Goal: Information Seeking & Learning: Learn about a topic

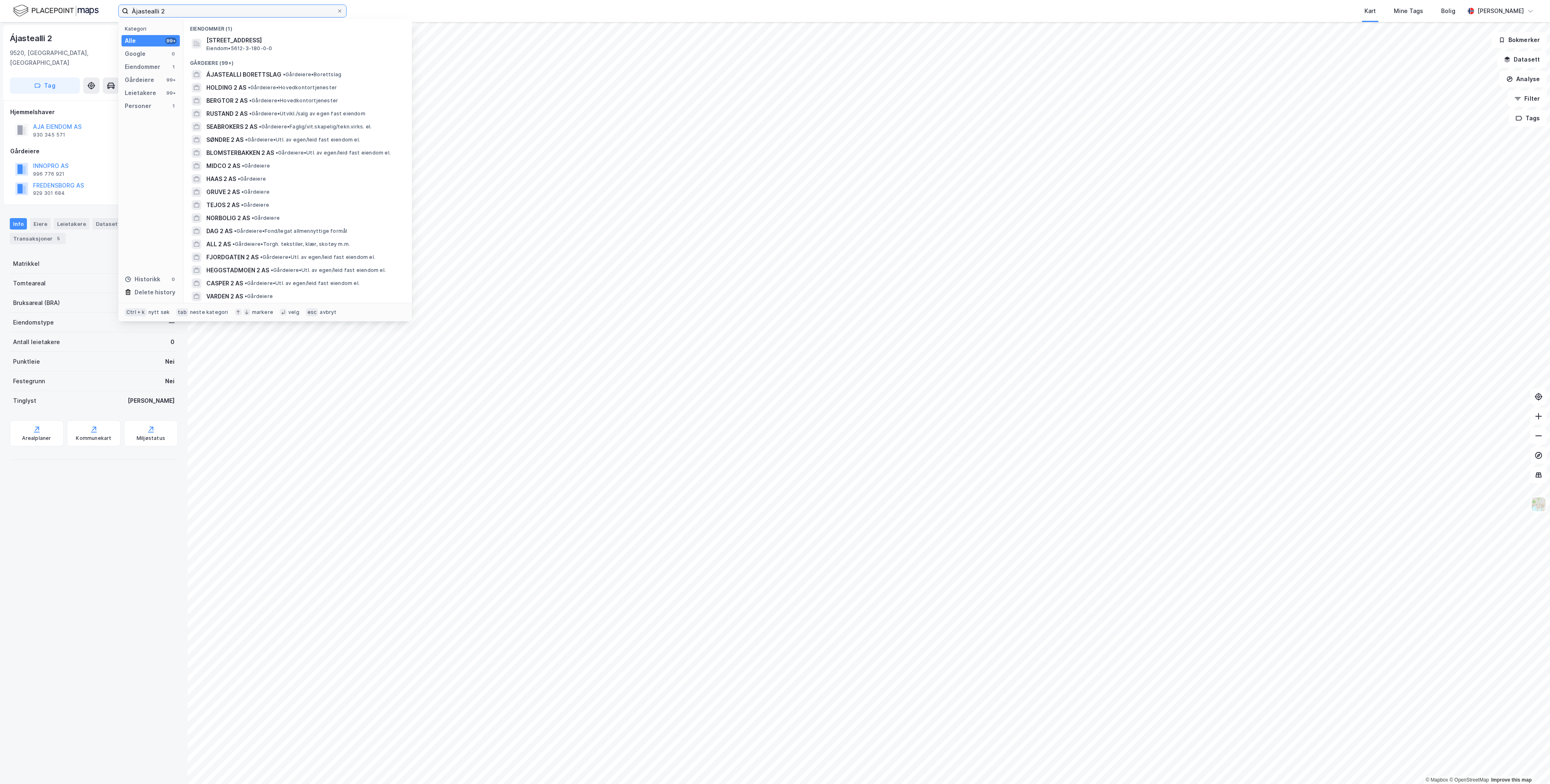
drag, startPoint x: 0, startPoint y: 0, endPoint x: -548, endPoint y: 65, distance: 551.8
click at [0, 65] on html "Àjastealli 2 Kategori Alle 99+ Google 0 Eiendommer 1 Gårdeiere 99+ Leietakere 9…" at bounding box center [775, 392] width 1550 height 784
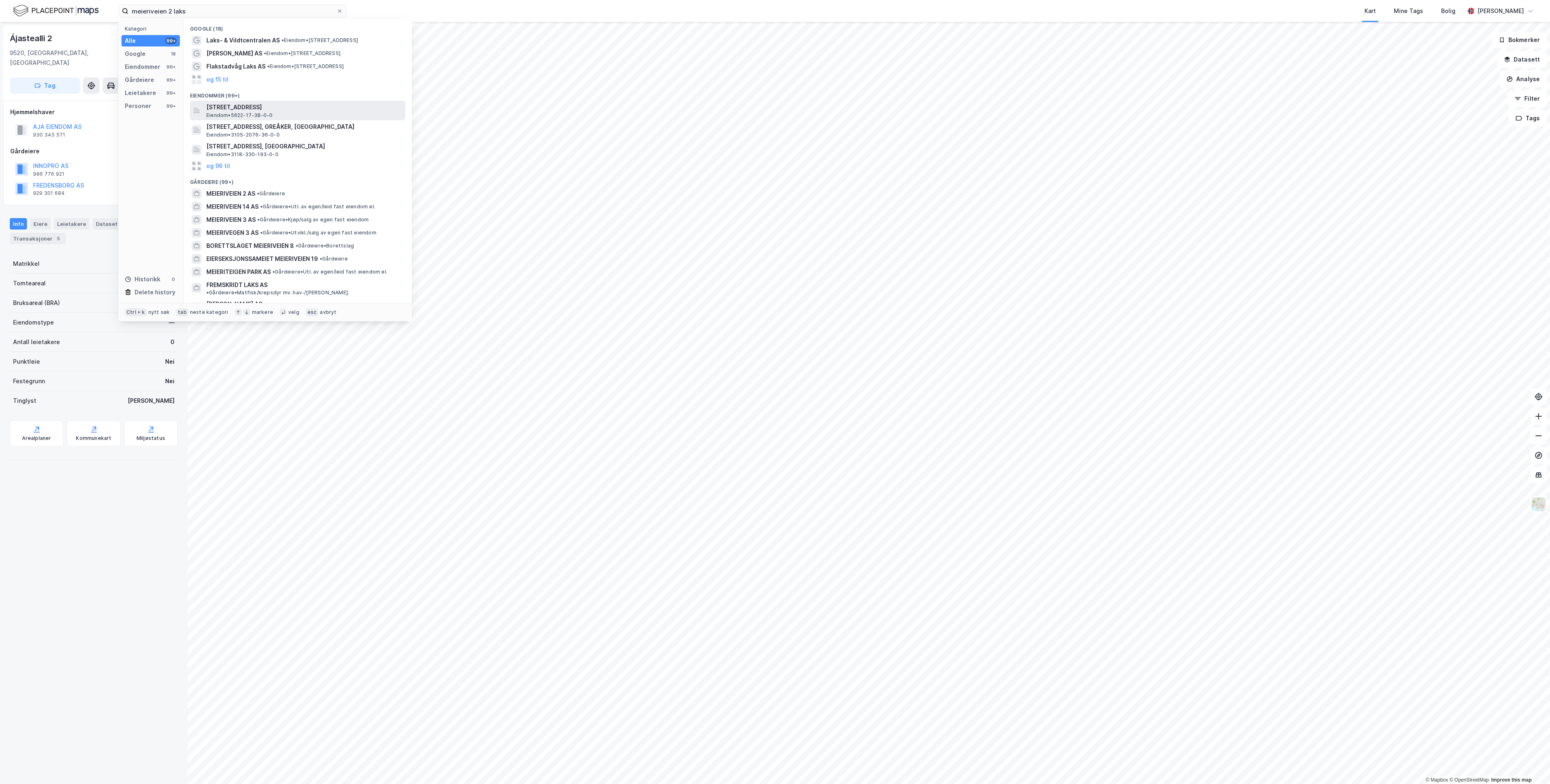
click at [368, 104] on span "[STREET_ADDRESS]" at bounding box center [304, 107] width 196 height 10
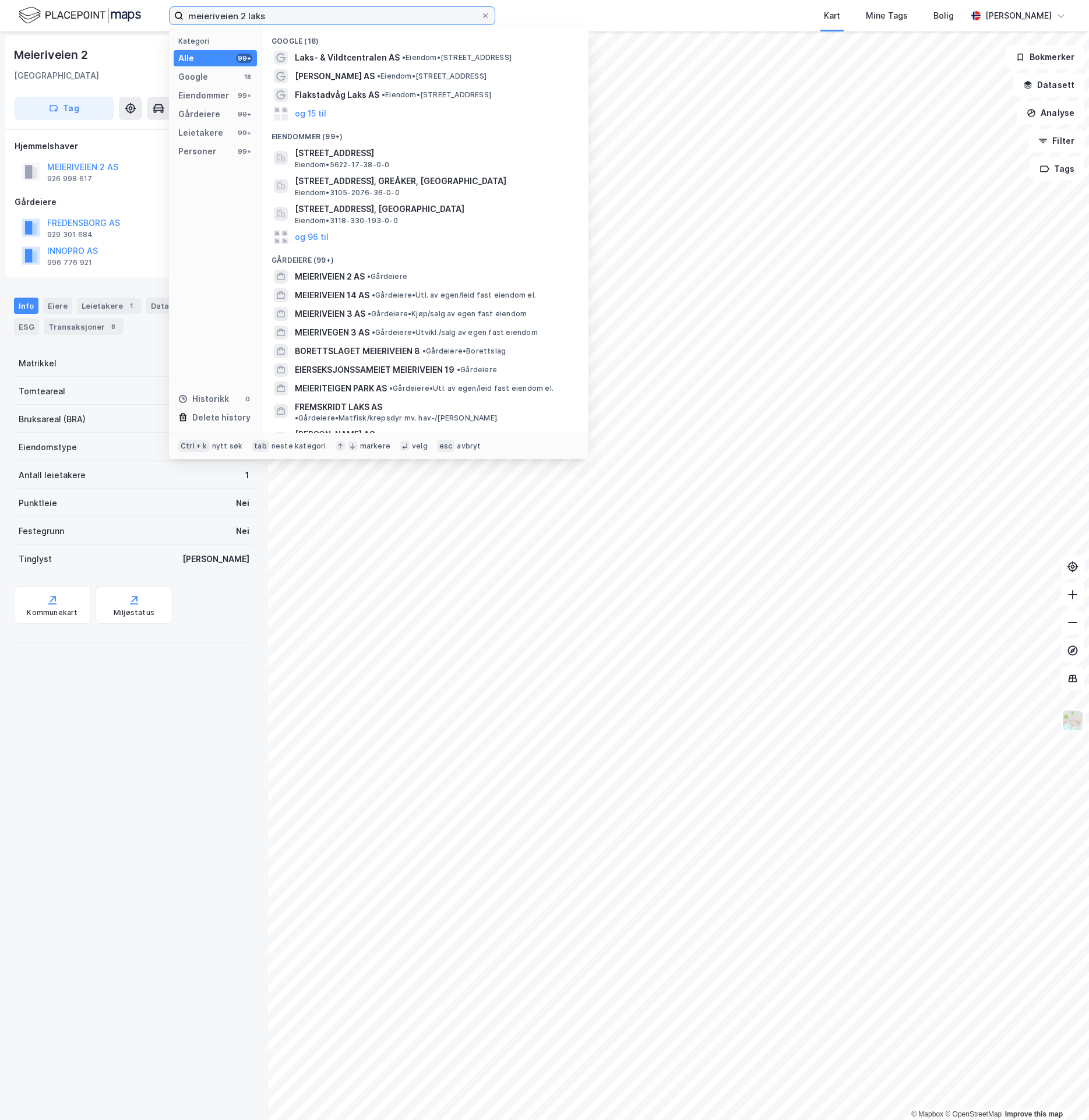
drag, startPoint x: 287, startPoint y: 14, endPoint x: -450, endPoint y: 45, distance: 737.7
click at [0, 45] on html "meieriveien 2 laks Kategori Alle 99+ Google 18 Eiendommer 99+ Gårdeiere 99+ Lei…" at bounding box center [544, 560] width 1089 height 1120
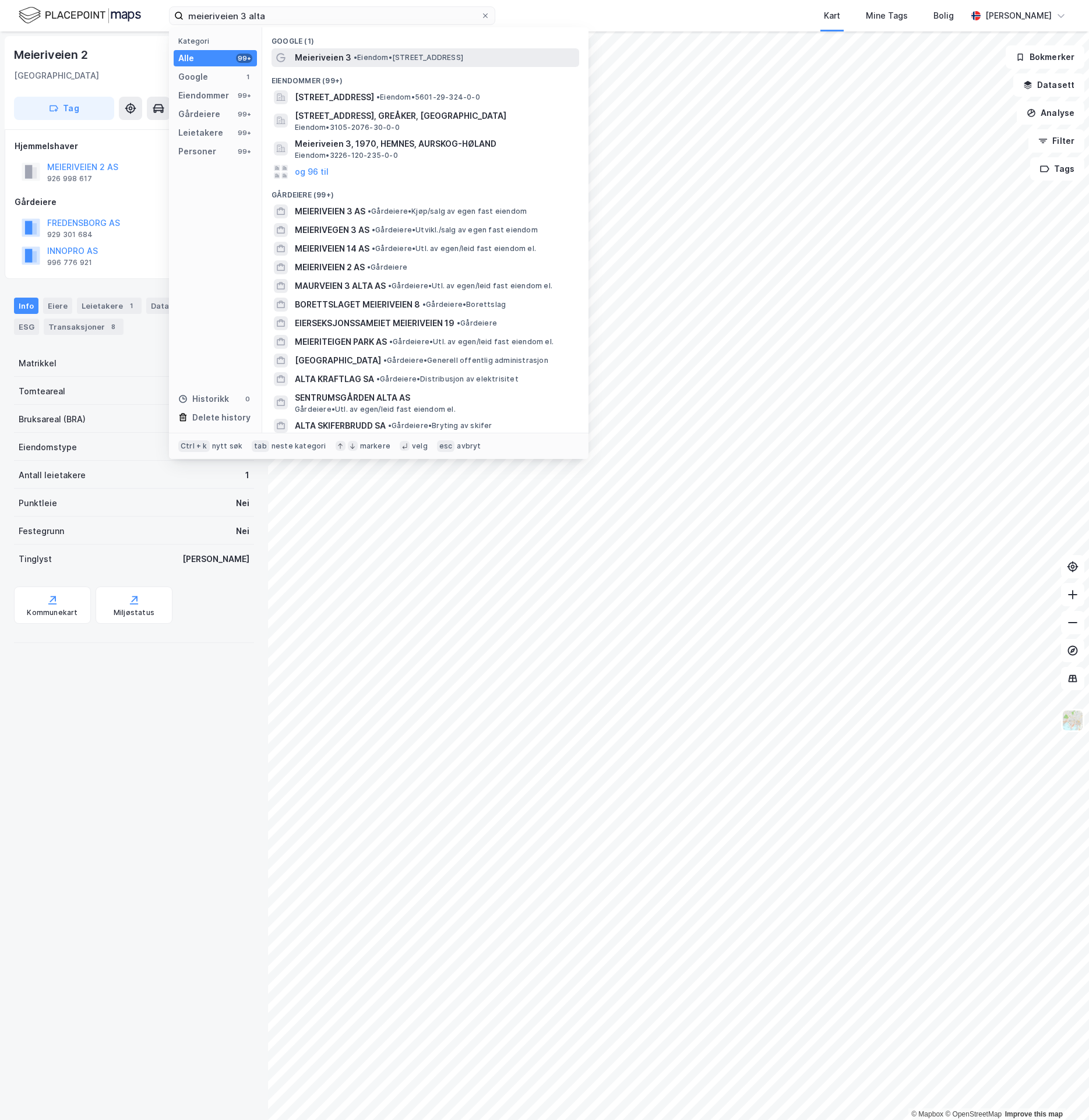
click at [414, 61] on span "• Eiendom • [STREET_ADDRESS]" at bounding box center [409, 57] width 109 height 9
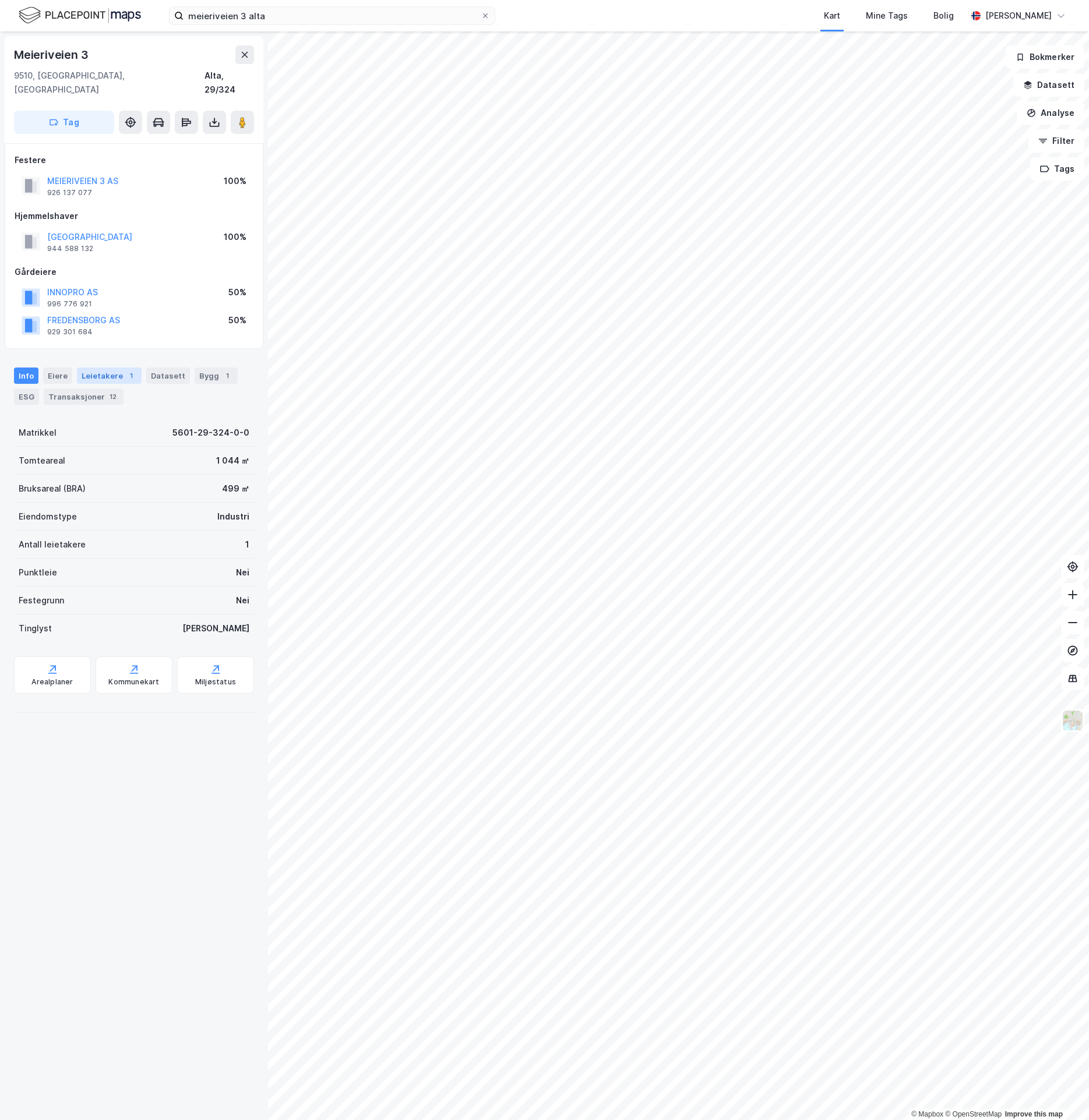
click at [109, 368] on div "Leietakere 1" at bounding box center [109, 376] width 65 height 17
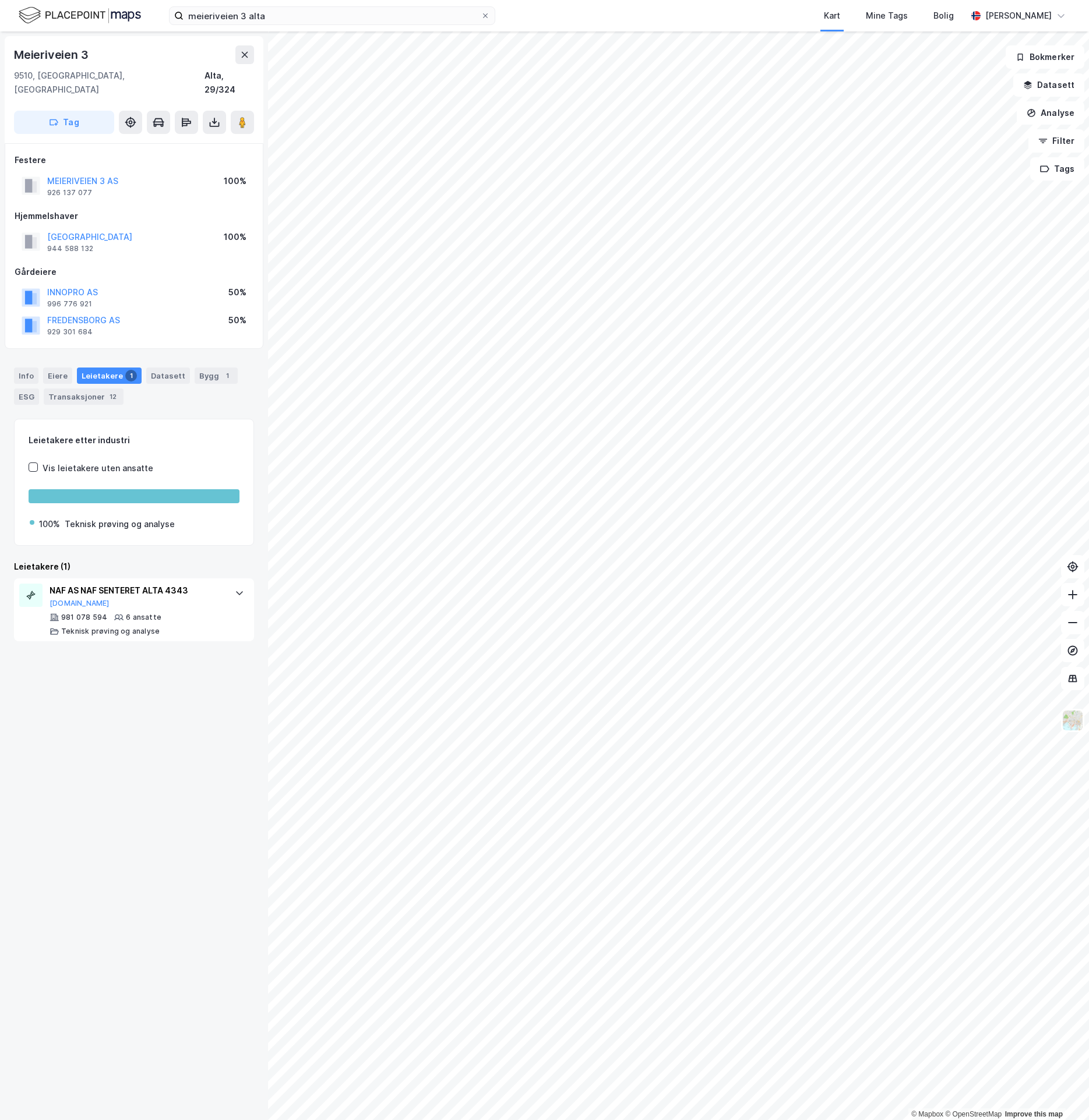
click at [90, 741] on div "Meieriveien 3 [GEOGRAPHIC_DATA], 29/324 Tag Festere MEIERIVEIEN 3 AS 926 137 07…" at bounding box center [133, 575] width 268 height 1089
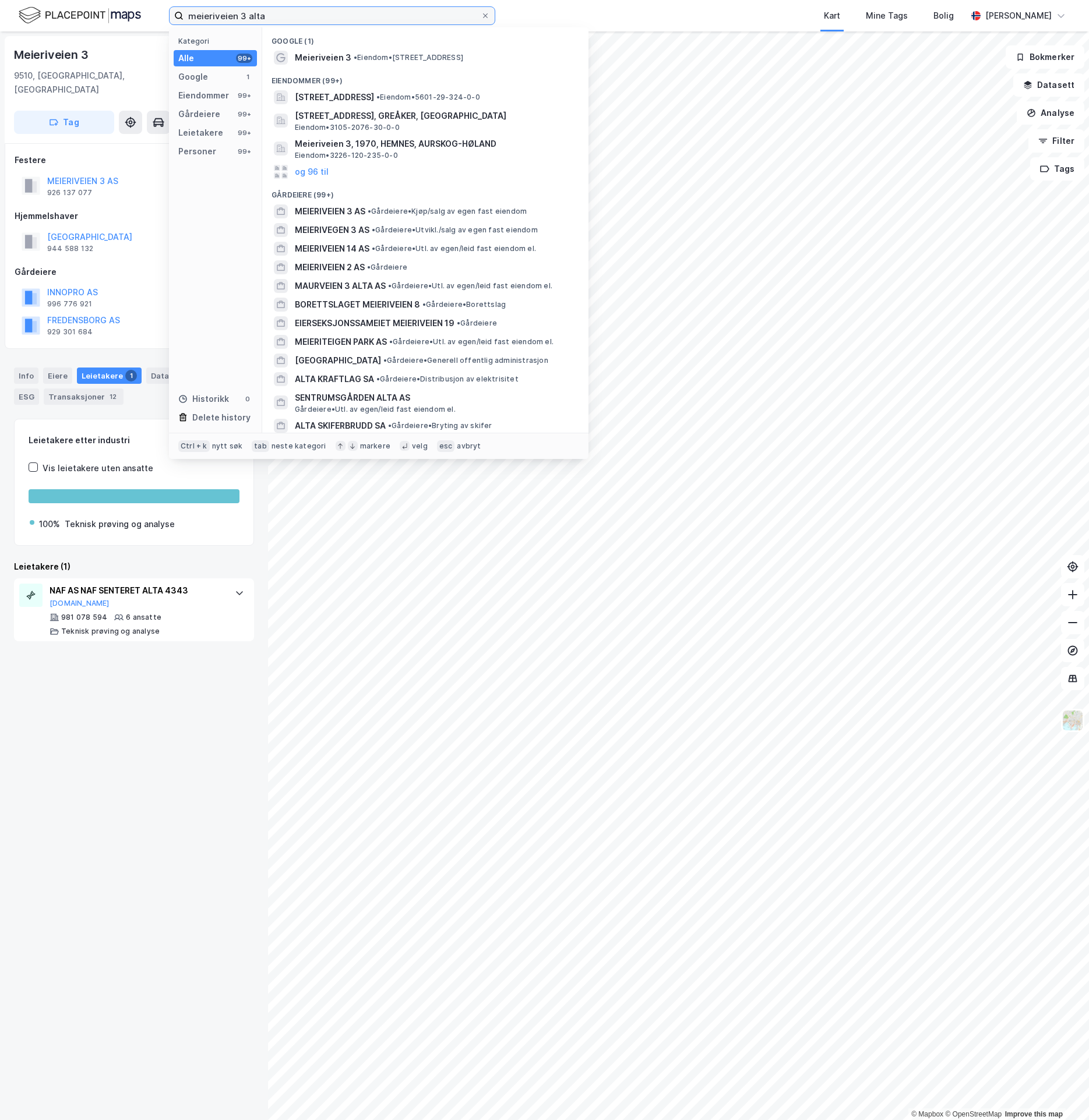
drag, startPoint x: 264, startPoint y: 10, endPoint x: -374, endPoint y: 33, distance: 638.4
click at [0, 33] on html "meieriveien 3 alta Kategori Alle 99+ Google 1 Eiendommer 99+ Gårdeiere 99+ Leie…" at bounding box center [544, 560] width 1089 height 1120
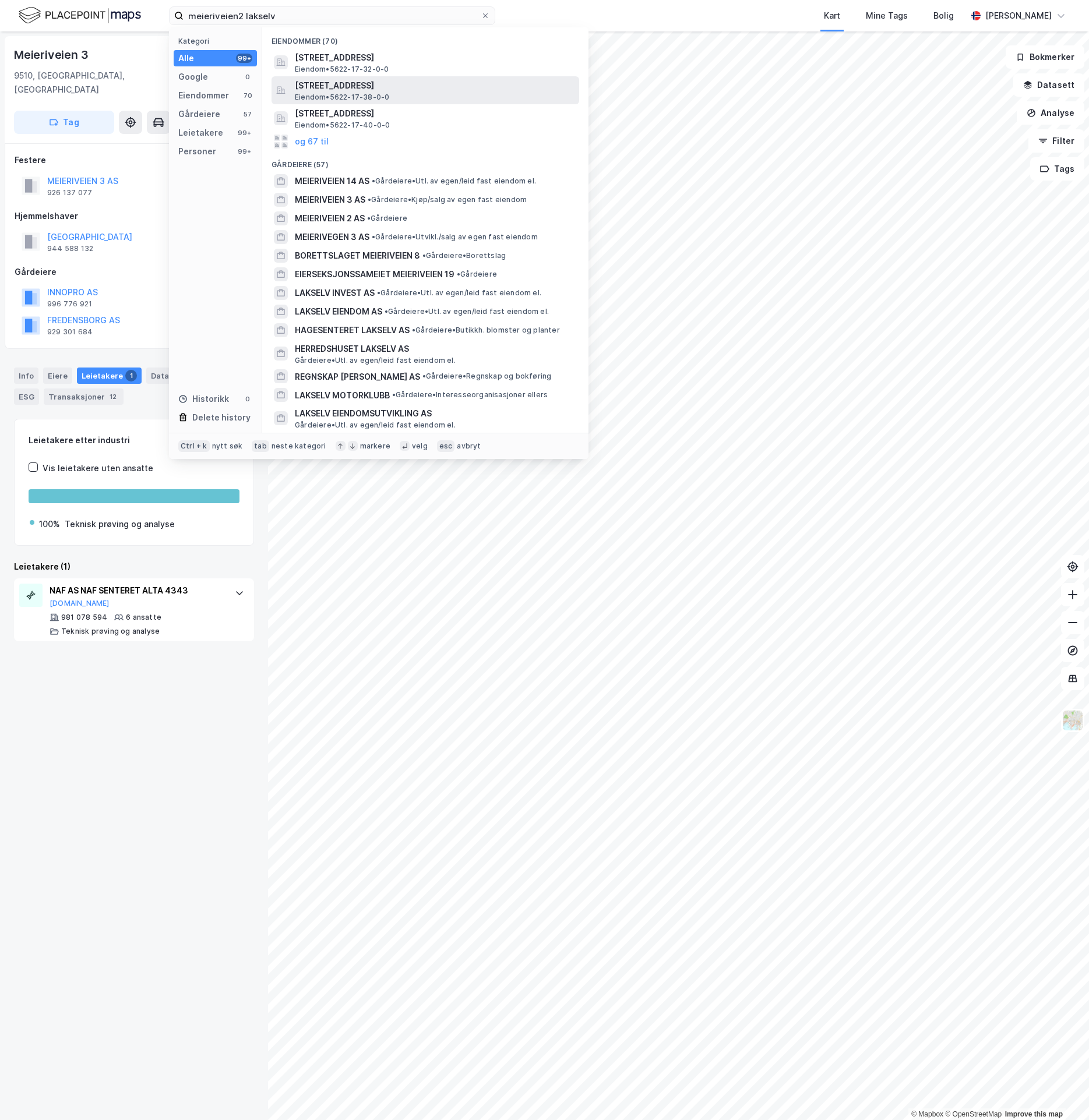
click at [519, 87] on span "[STREET_ADDRESS]" at bounding box center [435, 85] width 280 height 14
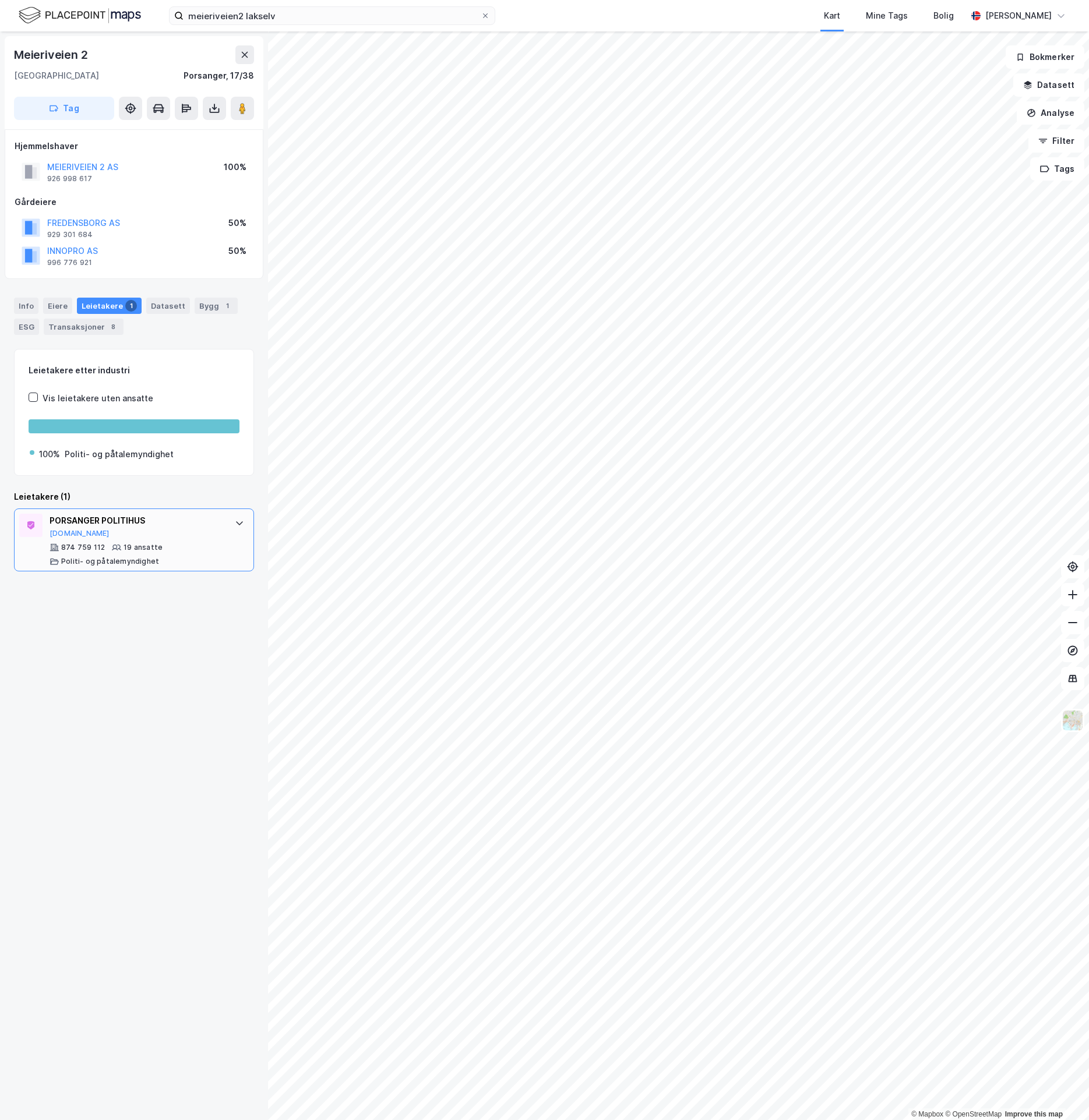
click at [224, 542] on div "PORSANGER POLITIHUS [DOMAIN_NAME] 874 759 112 19 ansatte Politi- og påtalemyndi…" at bounding box center [133, 540] width 240 height 63
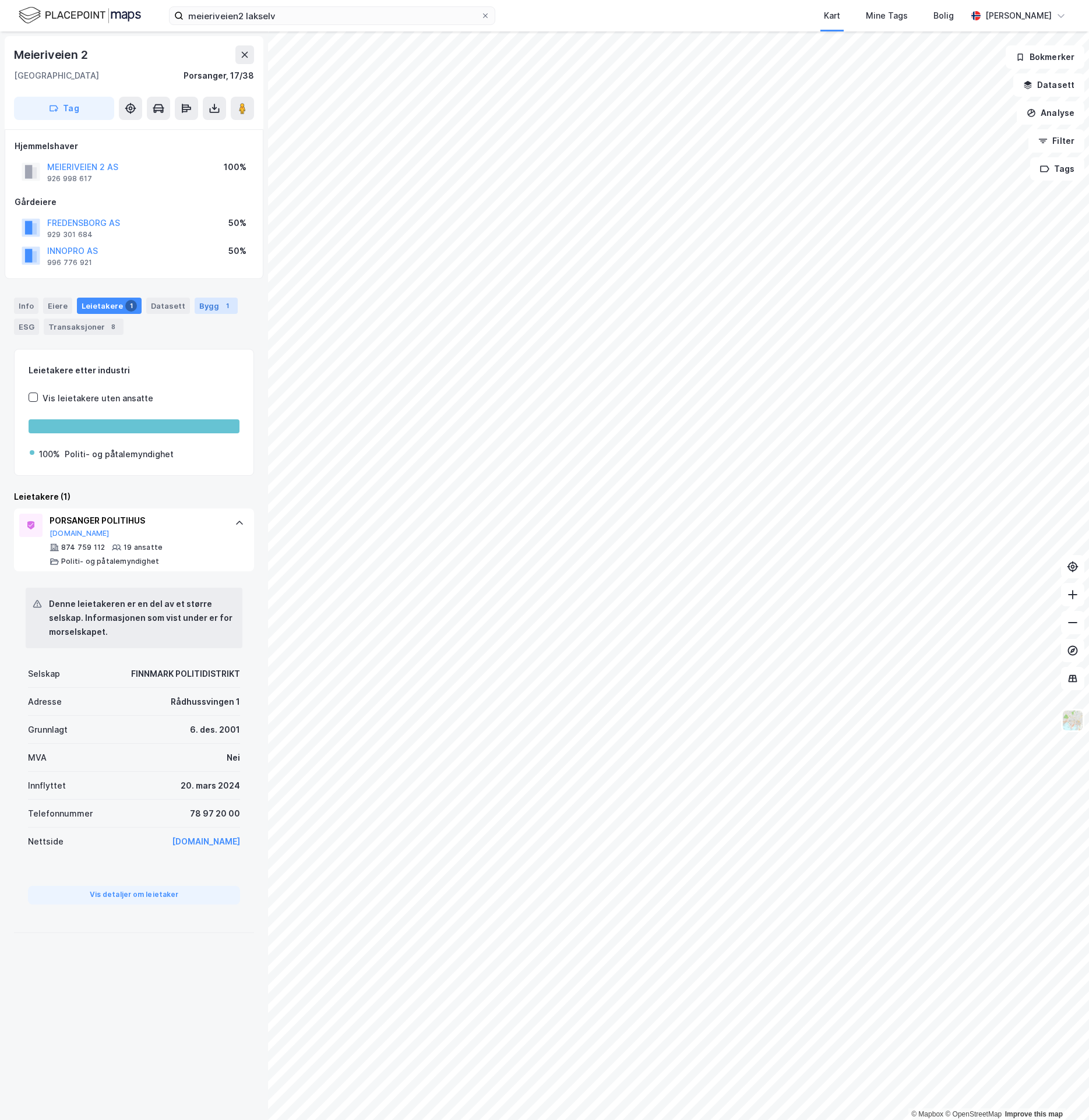
click at [205, 309] on div "Bygg 1" at bounding box center [216, 306] width 44 height 17
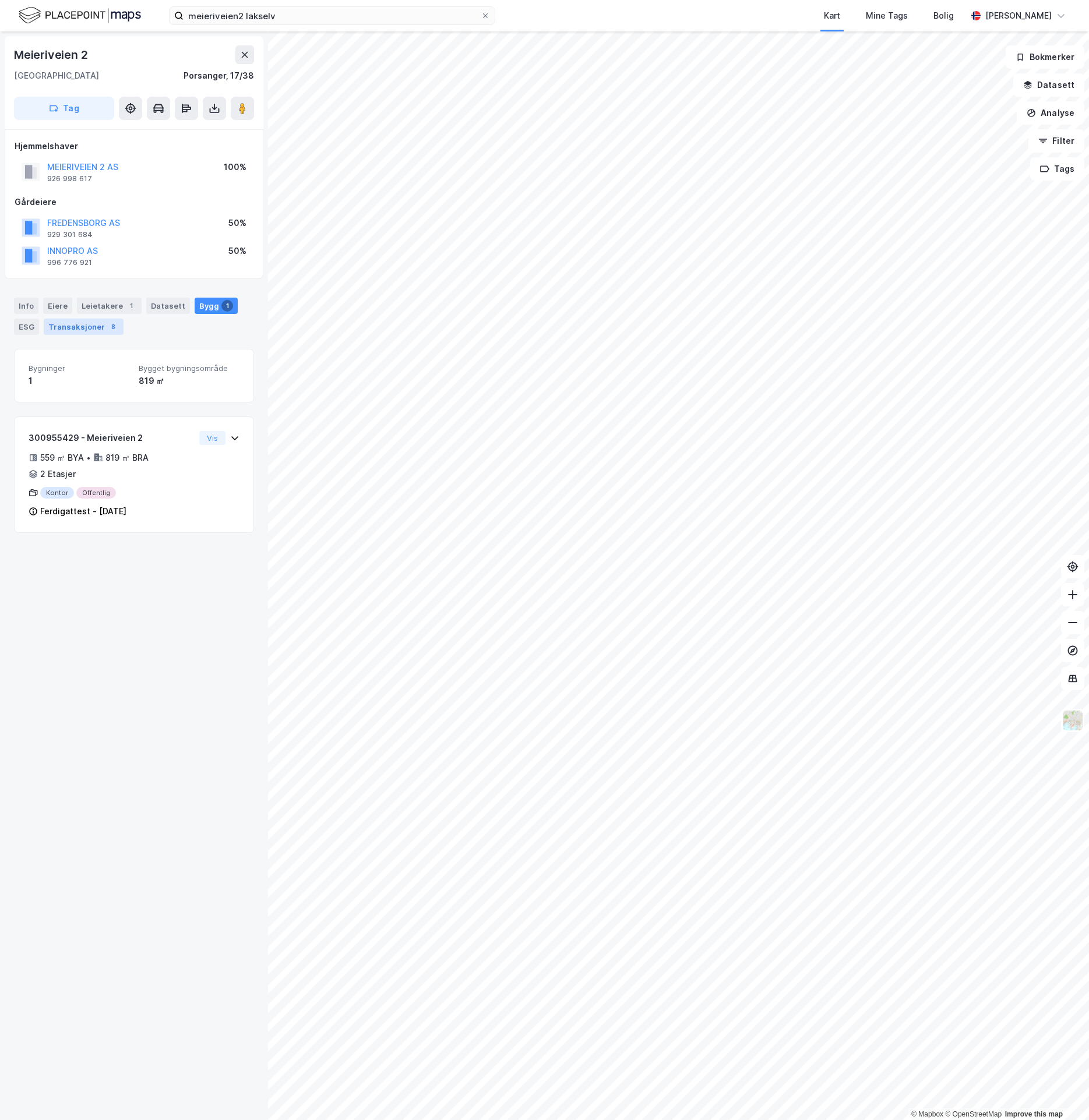
click at [108, 331] on div "8" at bounding box center [113, 326] width 12 height 12
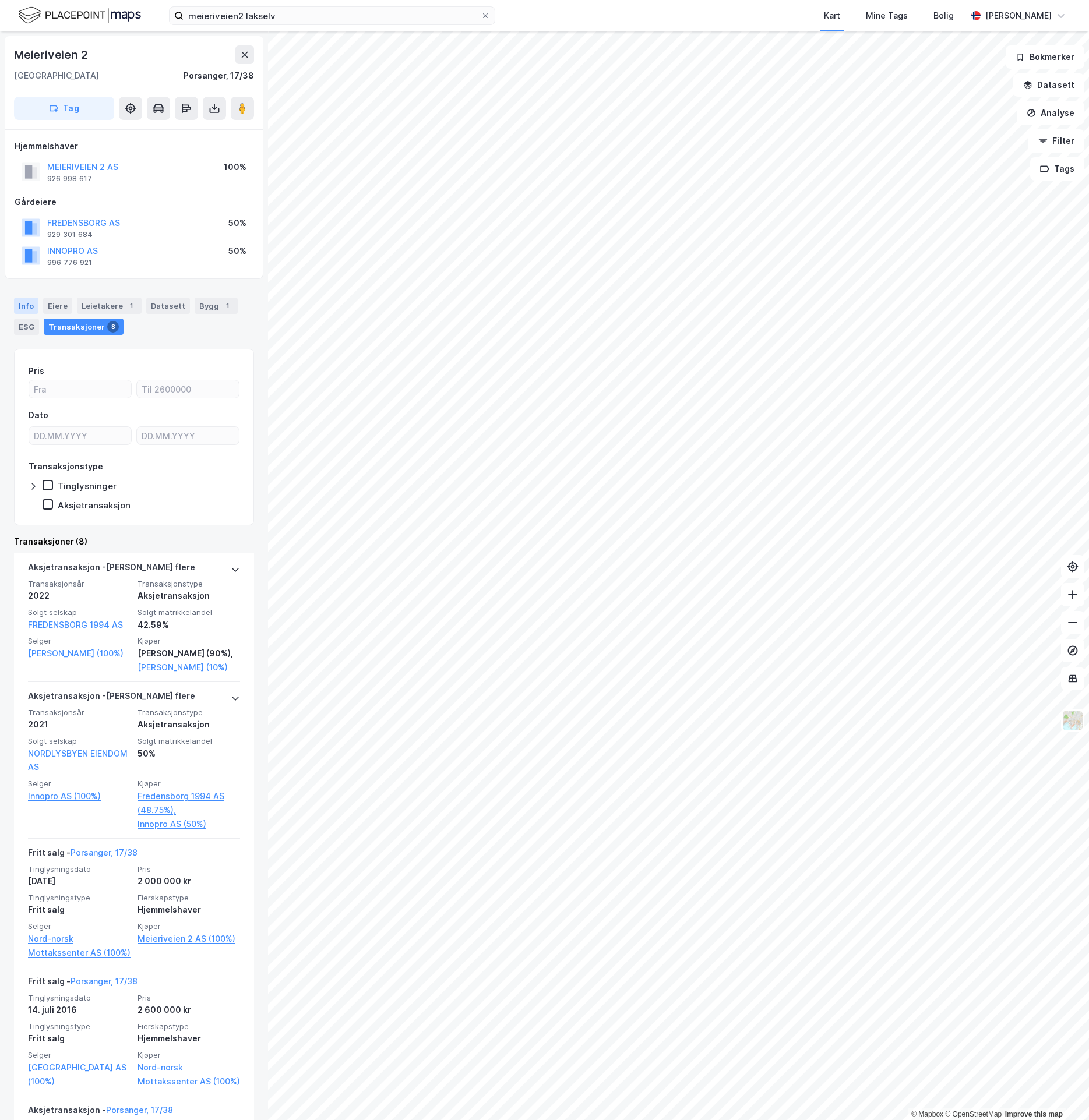
click at [25, 311] on div "Info" at bounding box center [26, 306] width 24 height 17
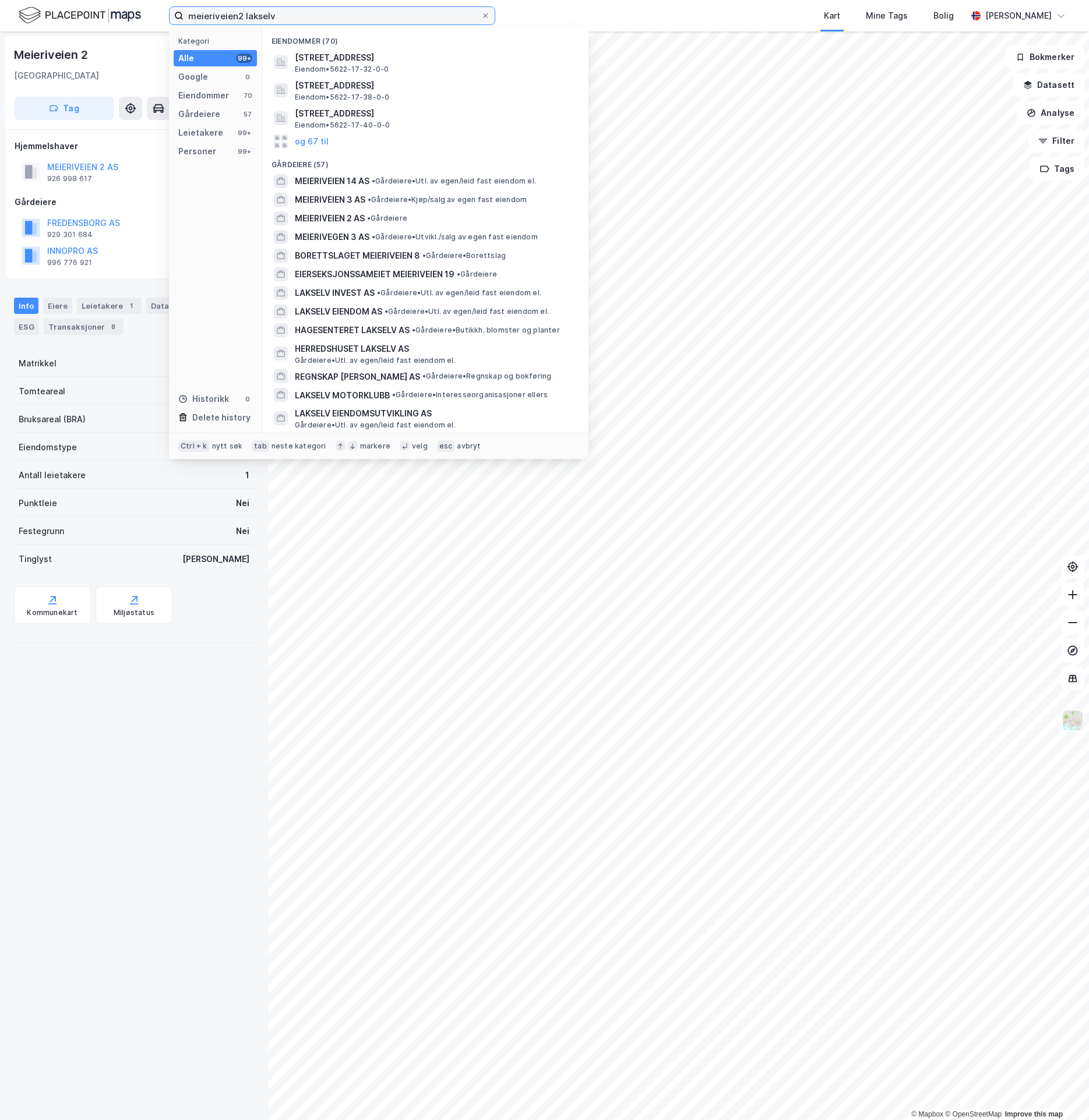
drag, startPoint x: 322, startPoint y: 17, endPoint x: 46, endPoint y: 18, distance: 276.0
click at [46, 18] on div "meieriveien2 lakselv Kategori Alle 99+ Google 0 Eiendommer 70 Gårdeiere 57 Leie…" at bounding box center [544, 16] width 1089 height 31
paste input "Àjastealli 2"
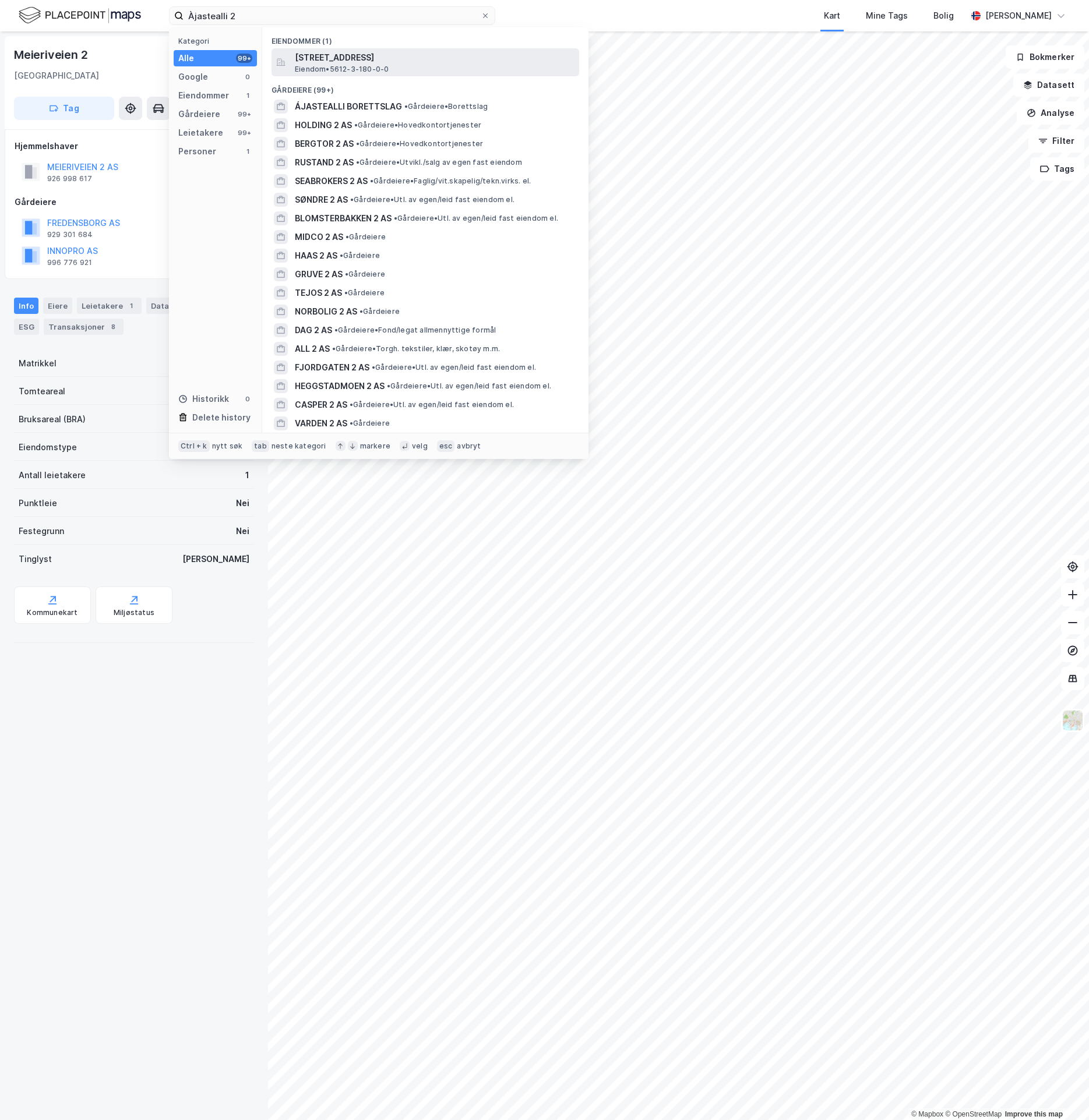
click at [406, 51] on span "[STREET_ADDRESS]" at bounding box center [435, 57] width 280 height 14
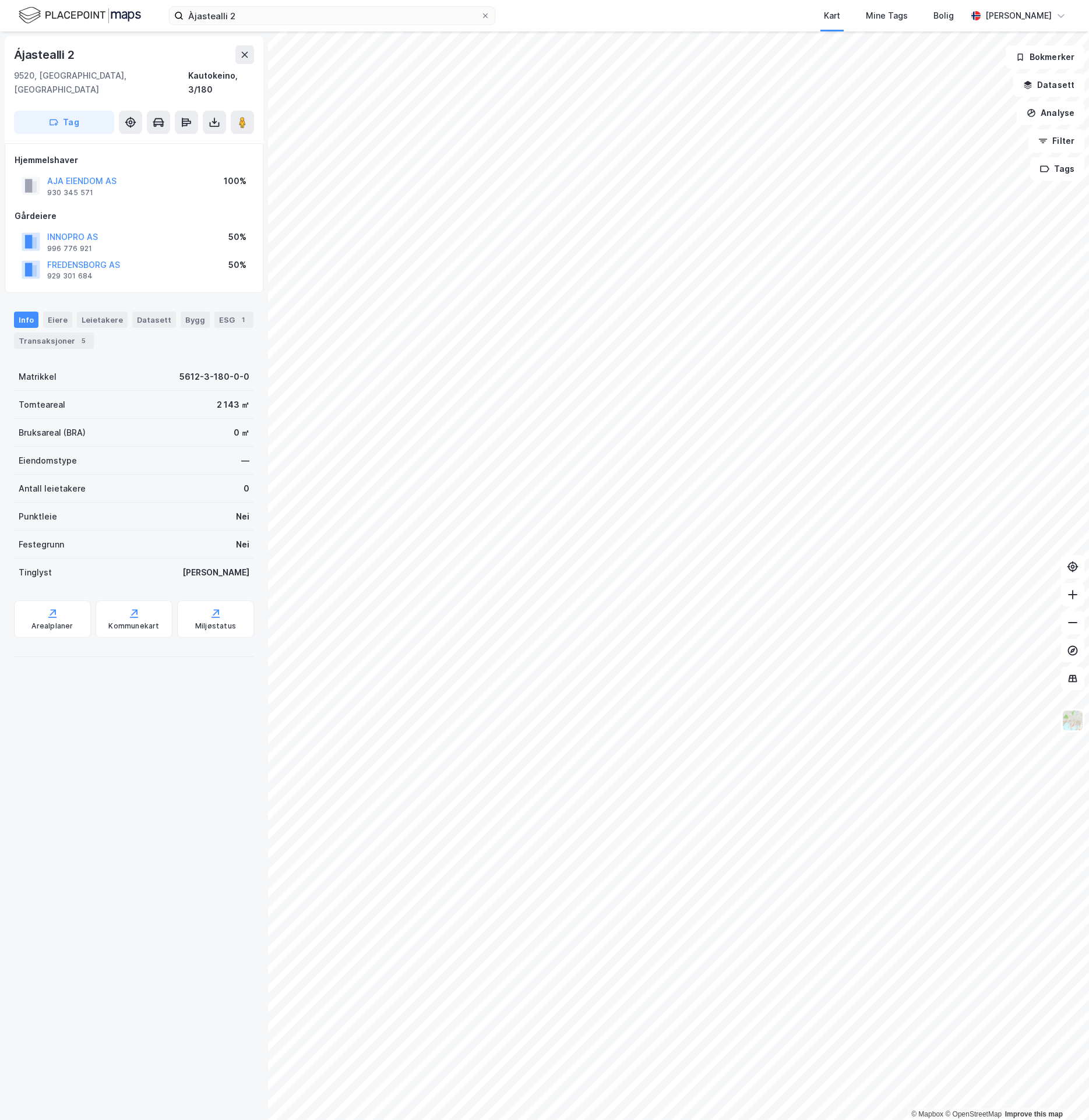
click at [159, 836] on div "Ájastealli 2 9520, [GEOGRAPHIC_DATA], [GEOGRAPHIC_DATA] [GEOGRAPHIC_DATA], 3/18…" at bounding box center [133, 575] width 268 height 1089
click at [124, 704] on div "Ájastealli 2 9520, [GEOGRAPHIC_DATA], [GEOGRAPHIC_DATA] [GEOGRAPHIC_DATA], 3/18…" at bounding box center [133, 575] width 268 height 1089
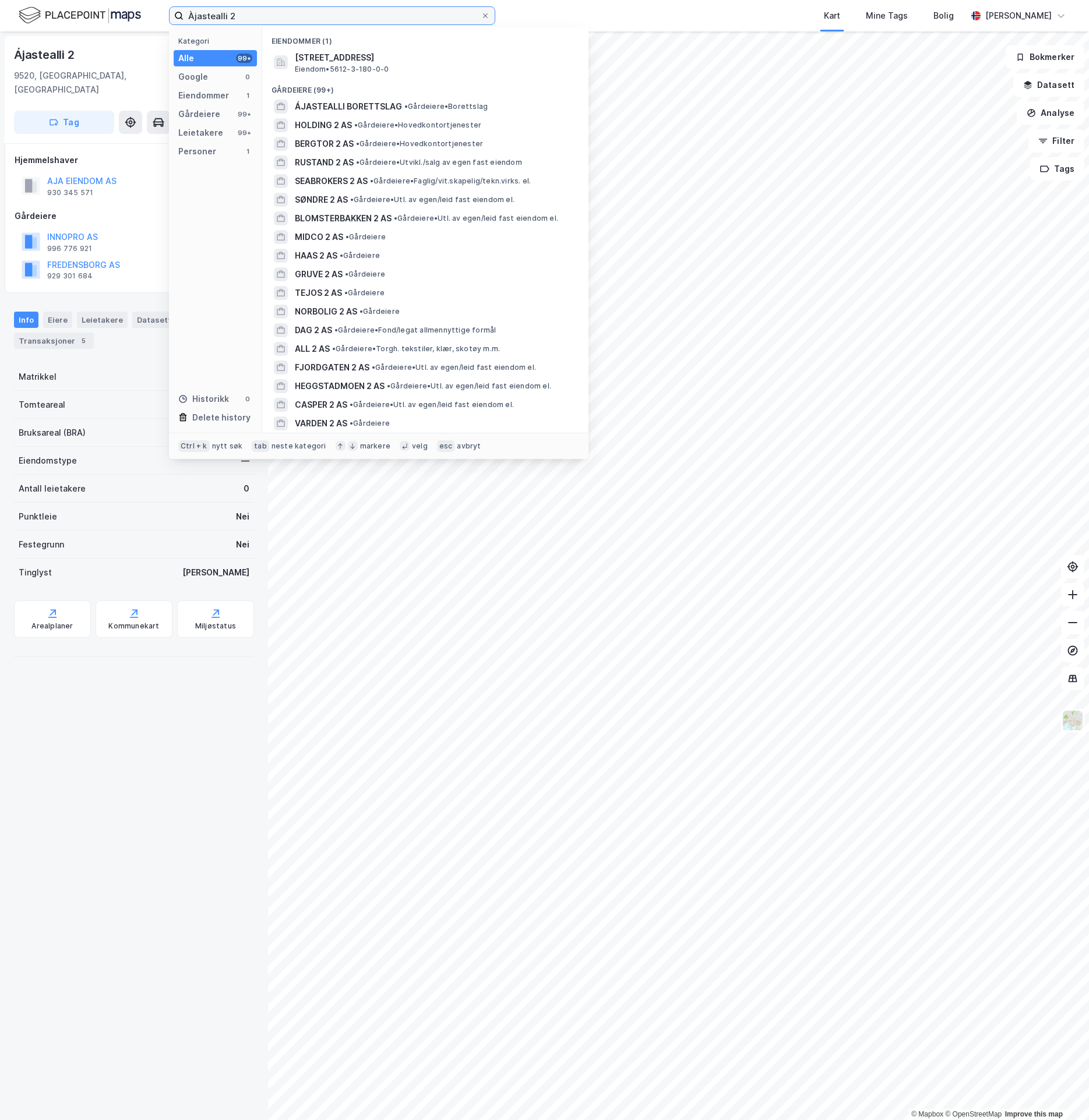
drag, startPoint x: 244, startPoint y: 14, endPoint x: 27, endPoint y: 44, distance: 219.1
click at [27, 44] on div "Àjastealli 2 Kategori Alle 99+ Google 0 Eiendommer 1 Gårdeiere 99+ Leietakere 9…" at bounding box center [544, 560] width 1089 height 1120
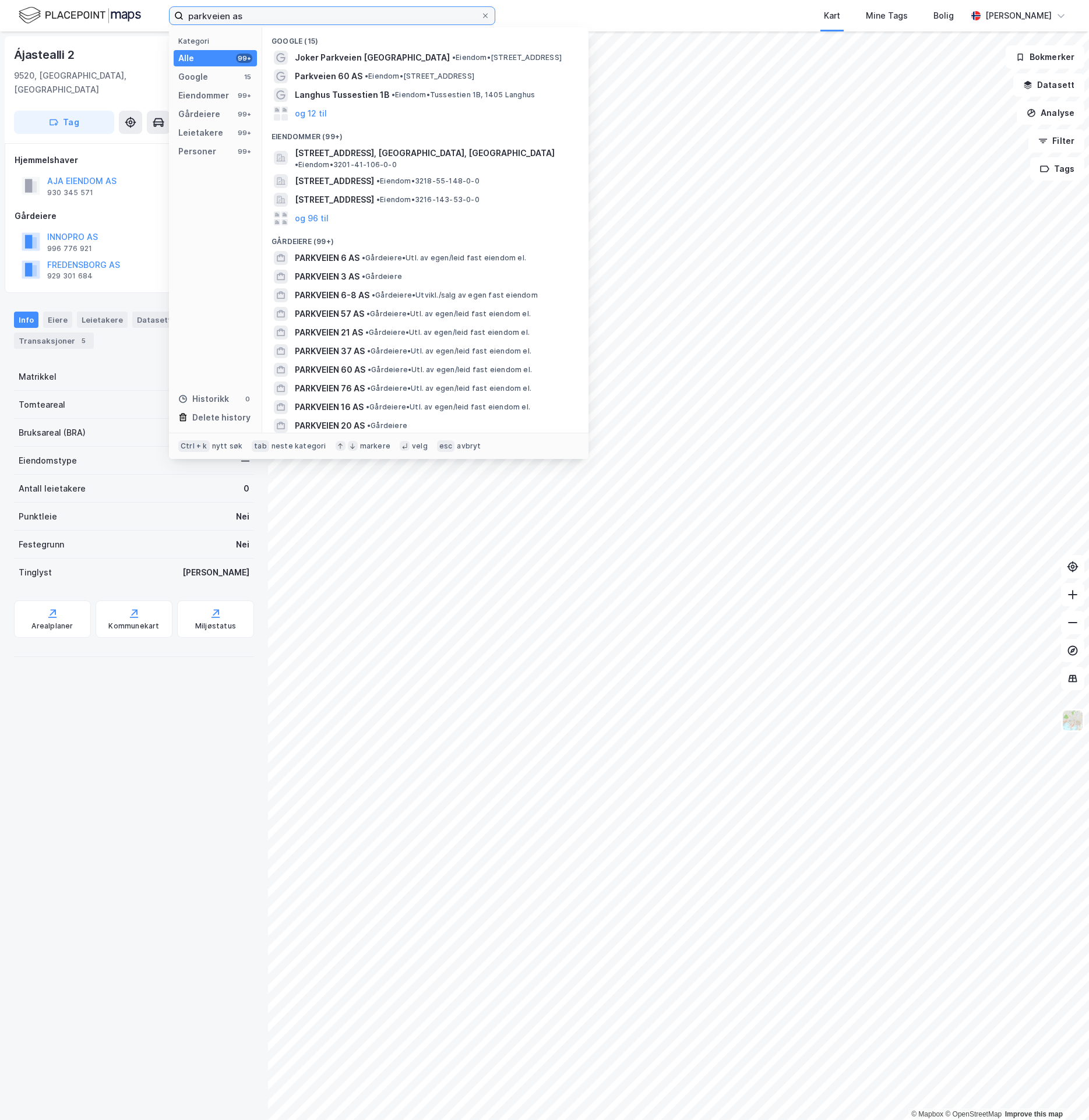
drag, startPoint x: 349, startPoint y: 12, endPoint x: -419, endPoint y: 92, distance: 772.2
click at [0, 92] on html "parkveien as Kategori Alle 99+ Google 15 Eiendommer 99+ Gårdeiere 99+ Leietaker…" at bounding box center [544, 560] width 1089 height 1120
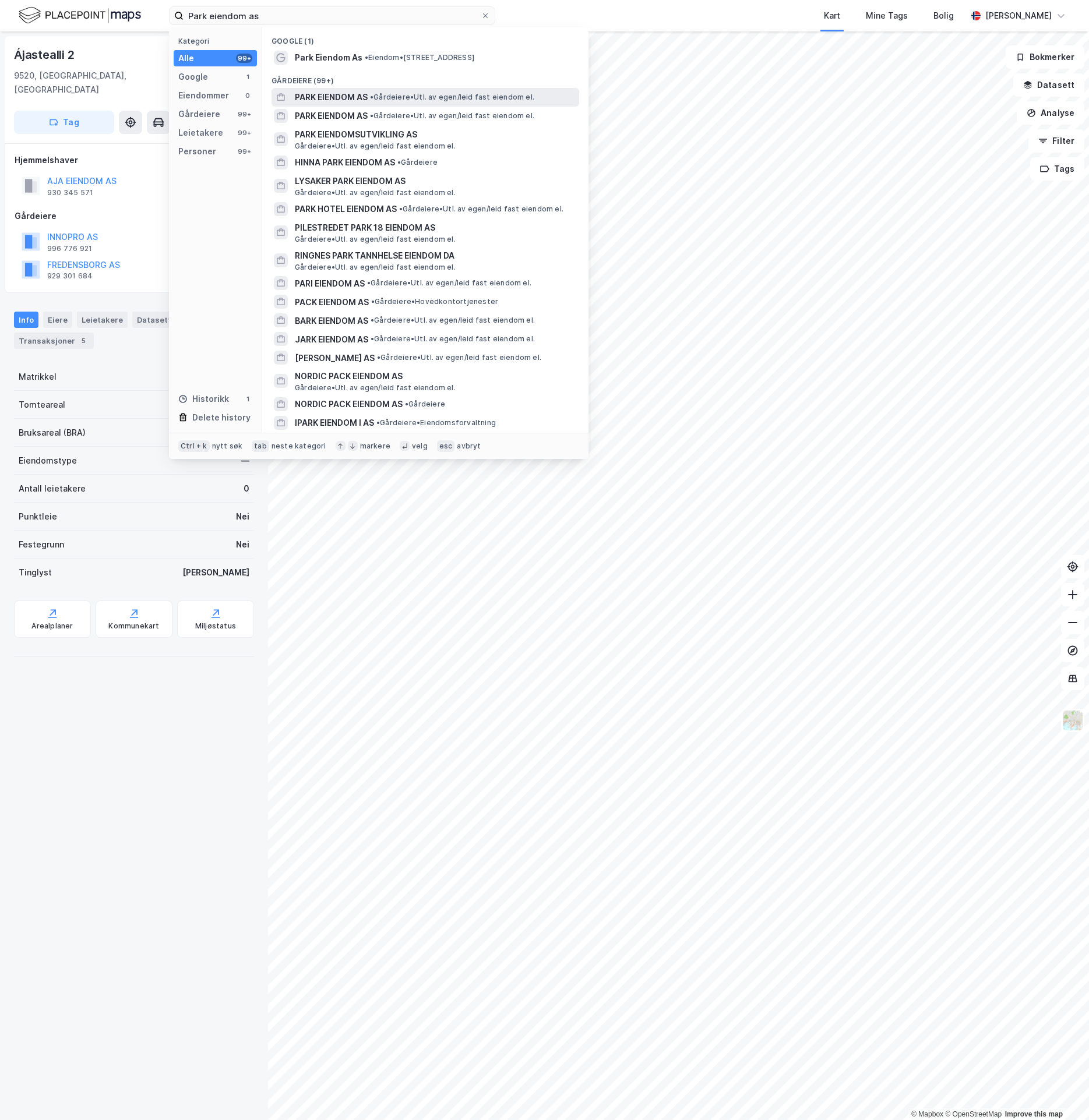
click at [538, 88] on div "PARK EIENDOM AS • Gårdeiere • Utl. av egen/leid fast eiendom el." at bounding box center [425, 97] width 308 height 19
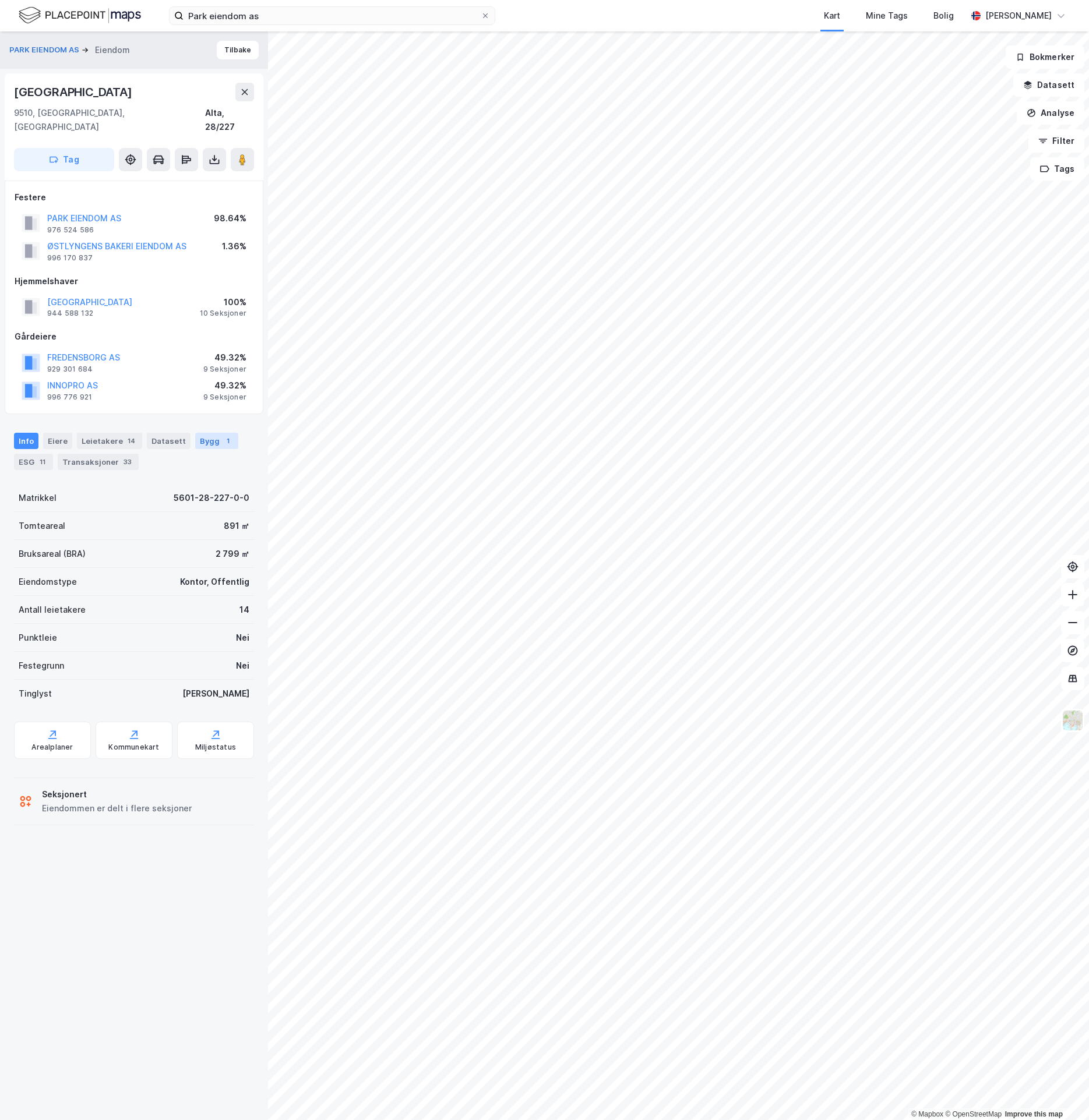
click at [222, 435] on div "1" at bounding box center [228, 441] width 12 height 12
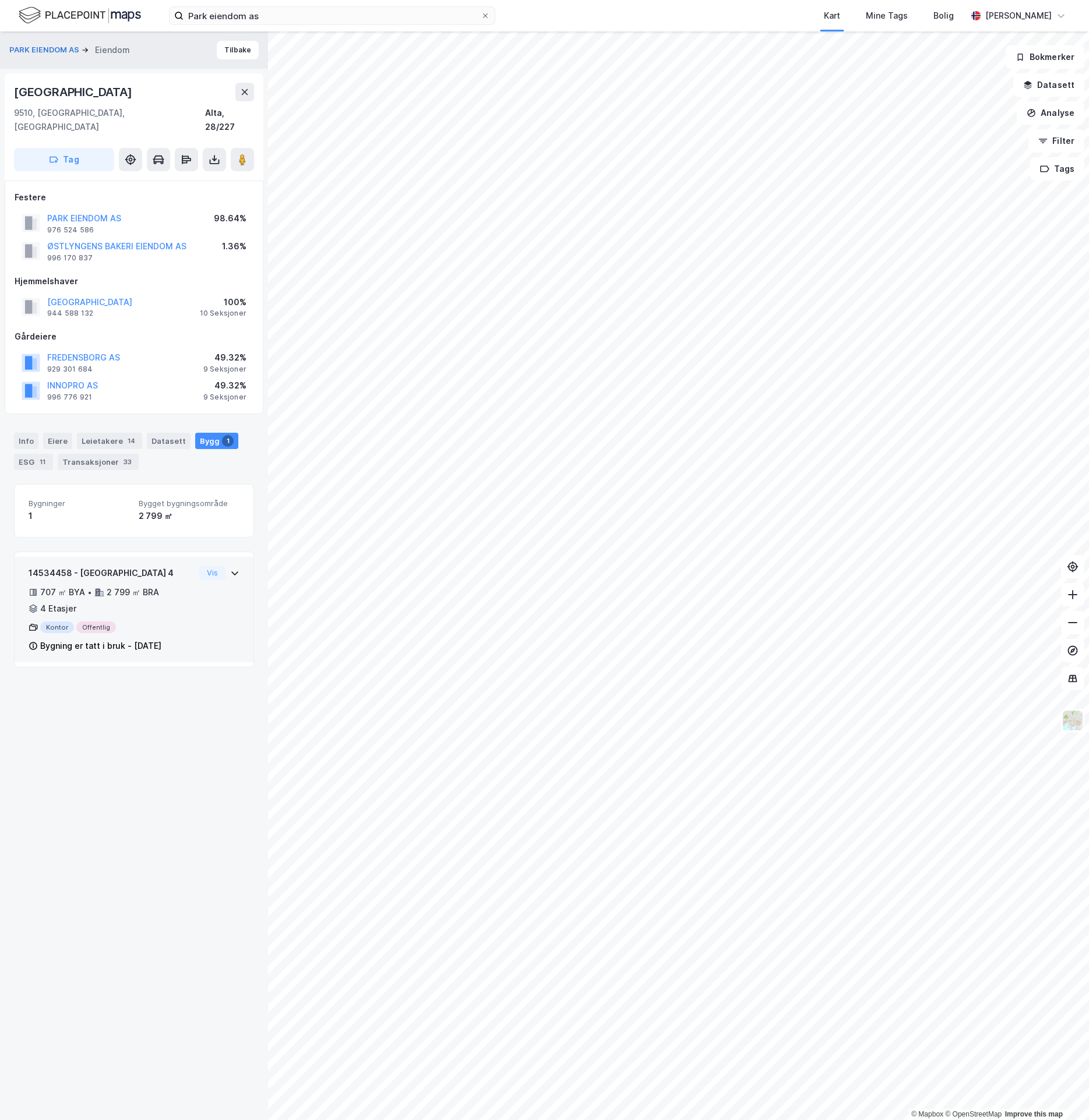
click at [232, 572] on icon at bounding box center [235, 573] width 7 height 4
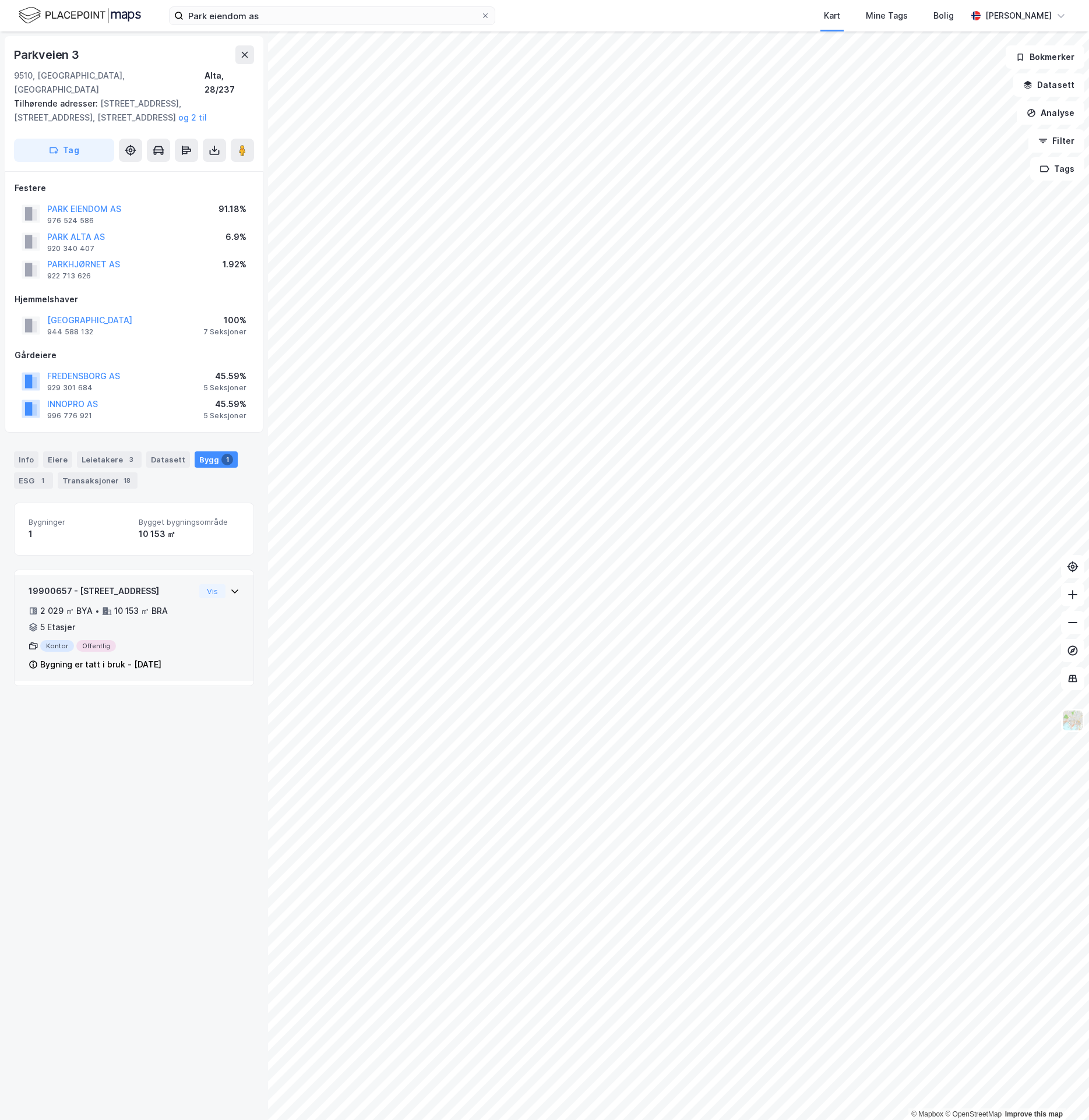
click at [232, 590] on icon at bounding box center [235, 592] width 7 height 4
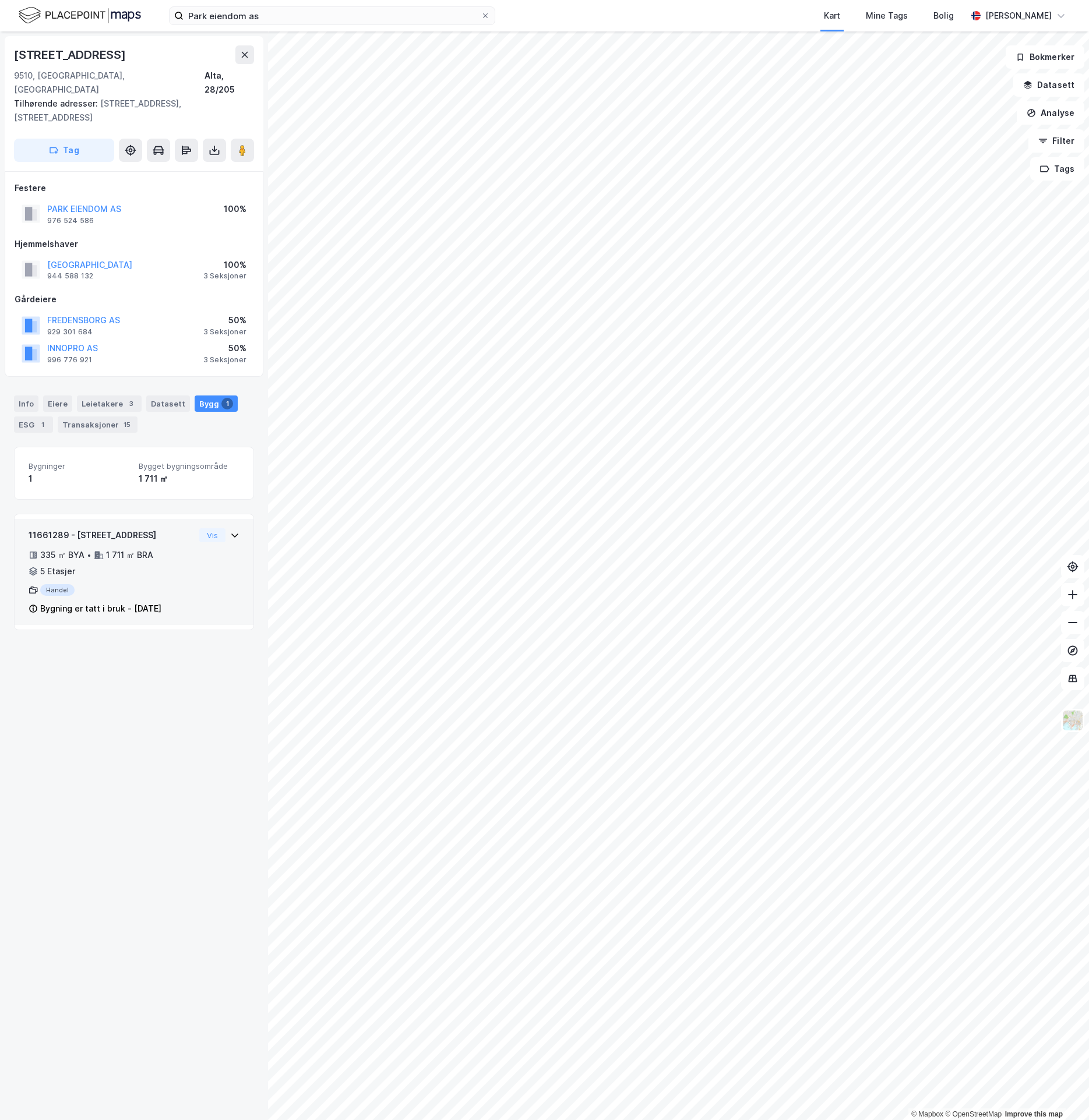
click at [230, 531] on icon at bounding box center [234, 535] width 9 height 9
click at [0, 0] on button "PARK EIENDOM AS" at bounding box center [0, 0] width 0 height 0
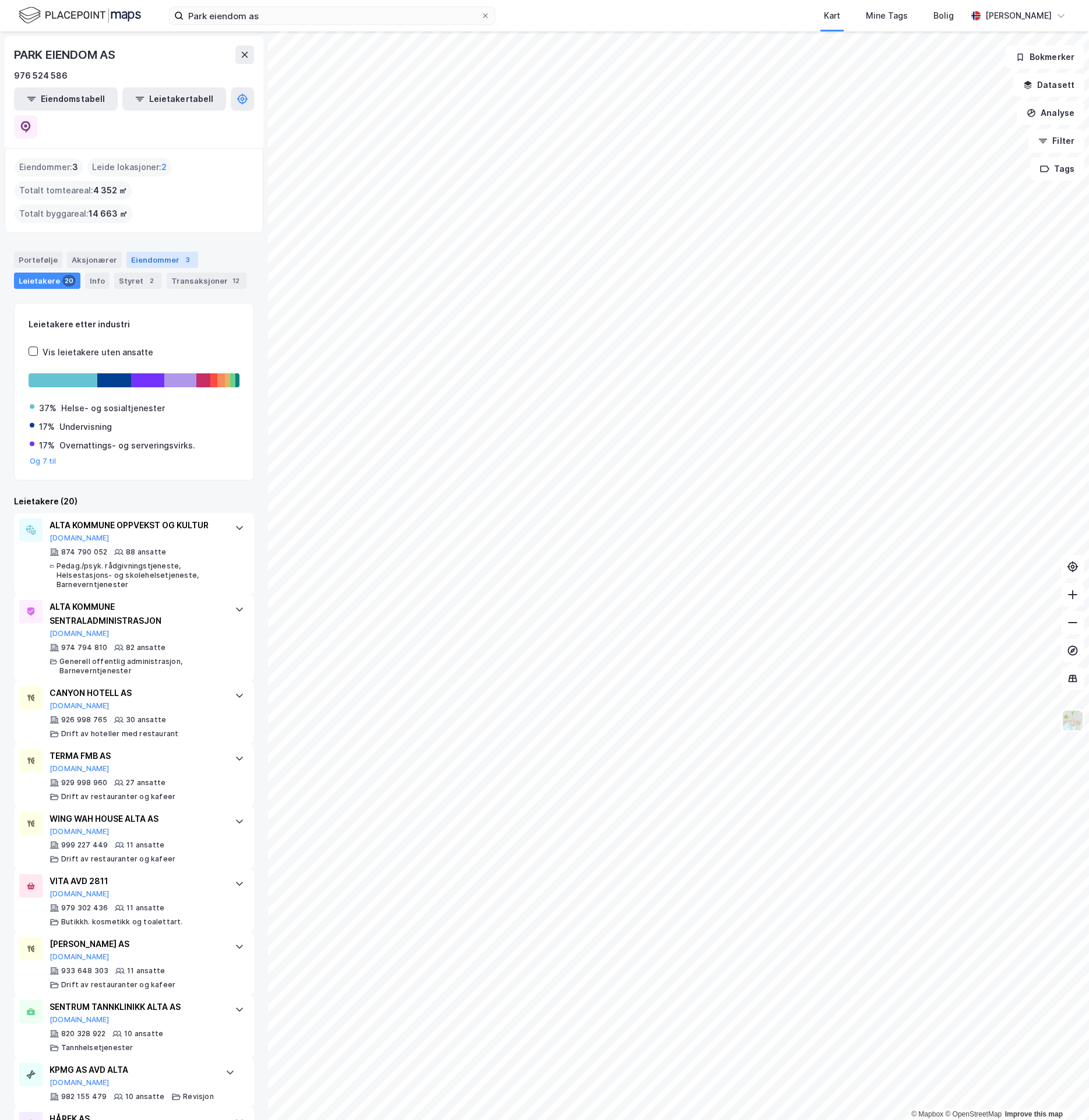
click at [156, 252] on div "Eiendommer 3" at bounding box center [161, 260] width 71 height 17
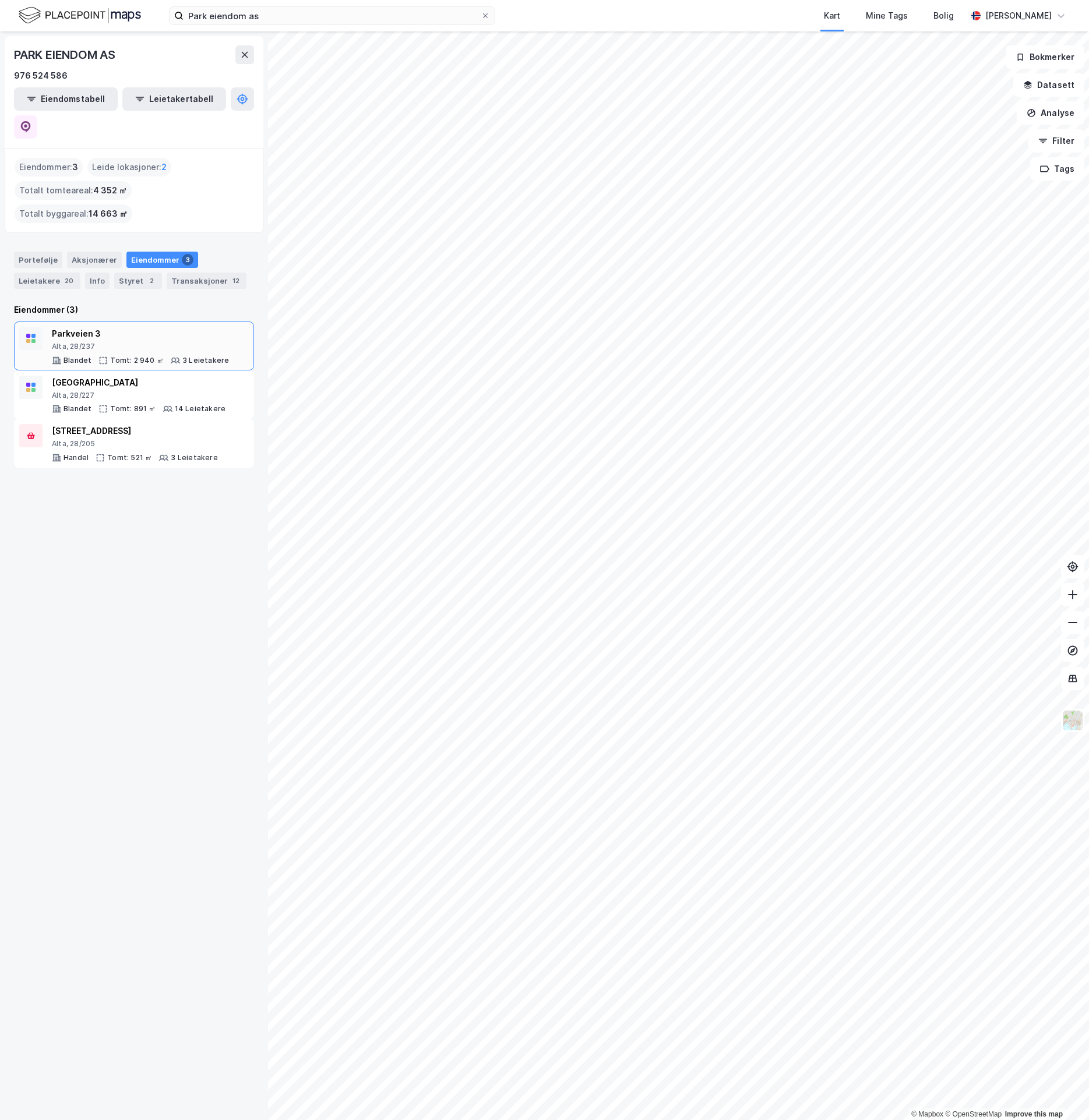
click at [217, 327] on div "Parkveien 3 Alta, 28/237 Blandet Tomt: 2 940 ㎡ 3 Leietakere" at bounding box center [140, 346] width 177 height 39
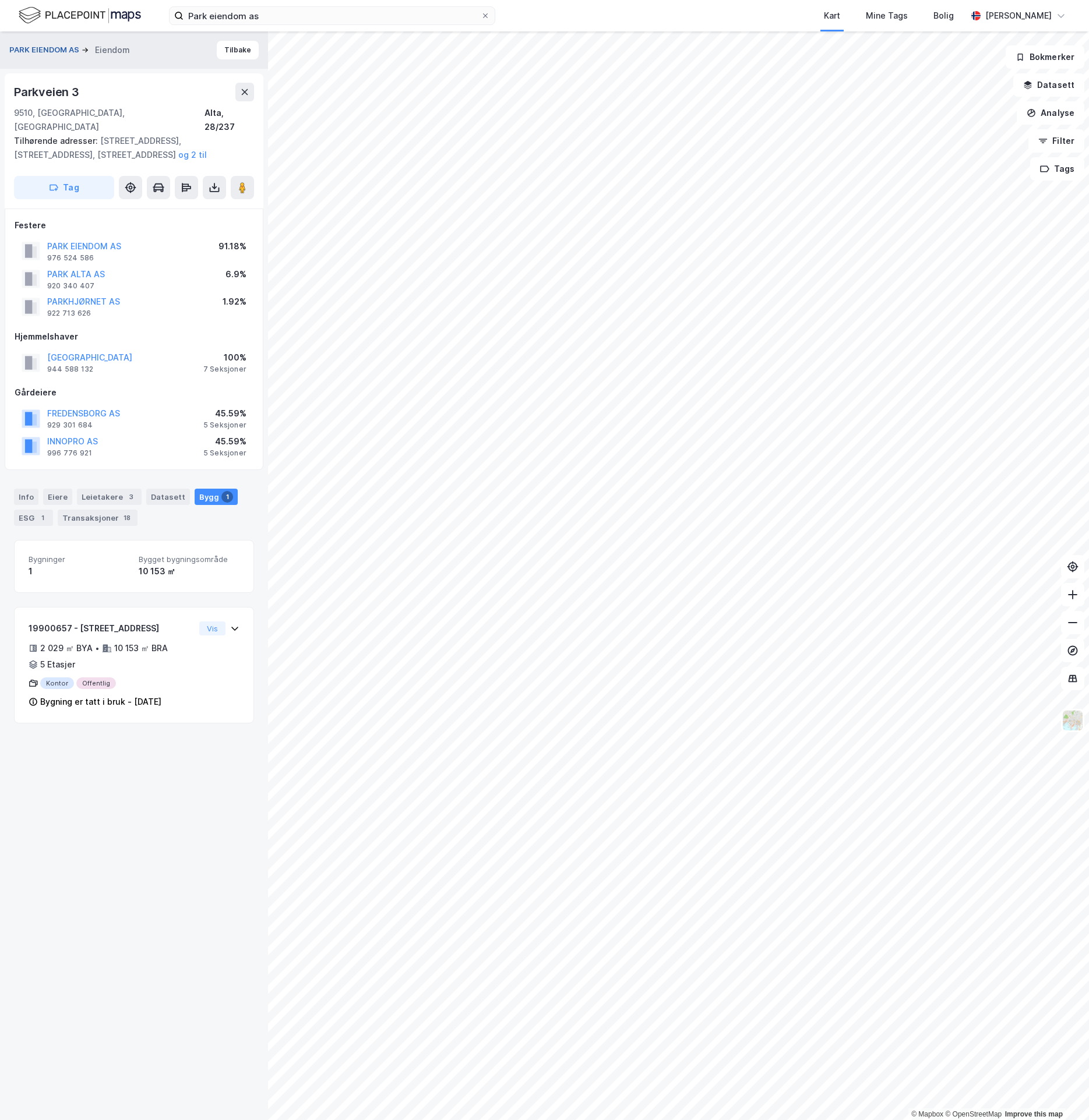
click at [43, 51] on button "PARK EIENDOM AS" at bounding box center [45, 50] width 72 height 12
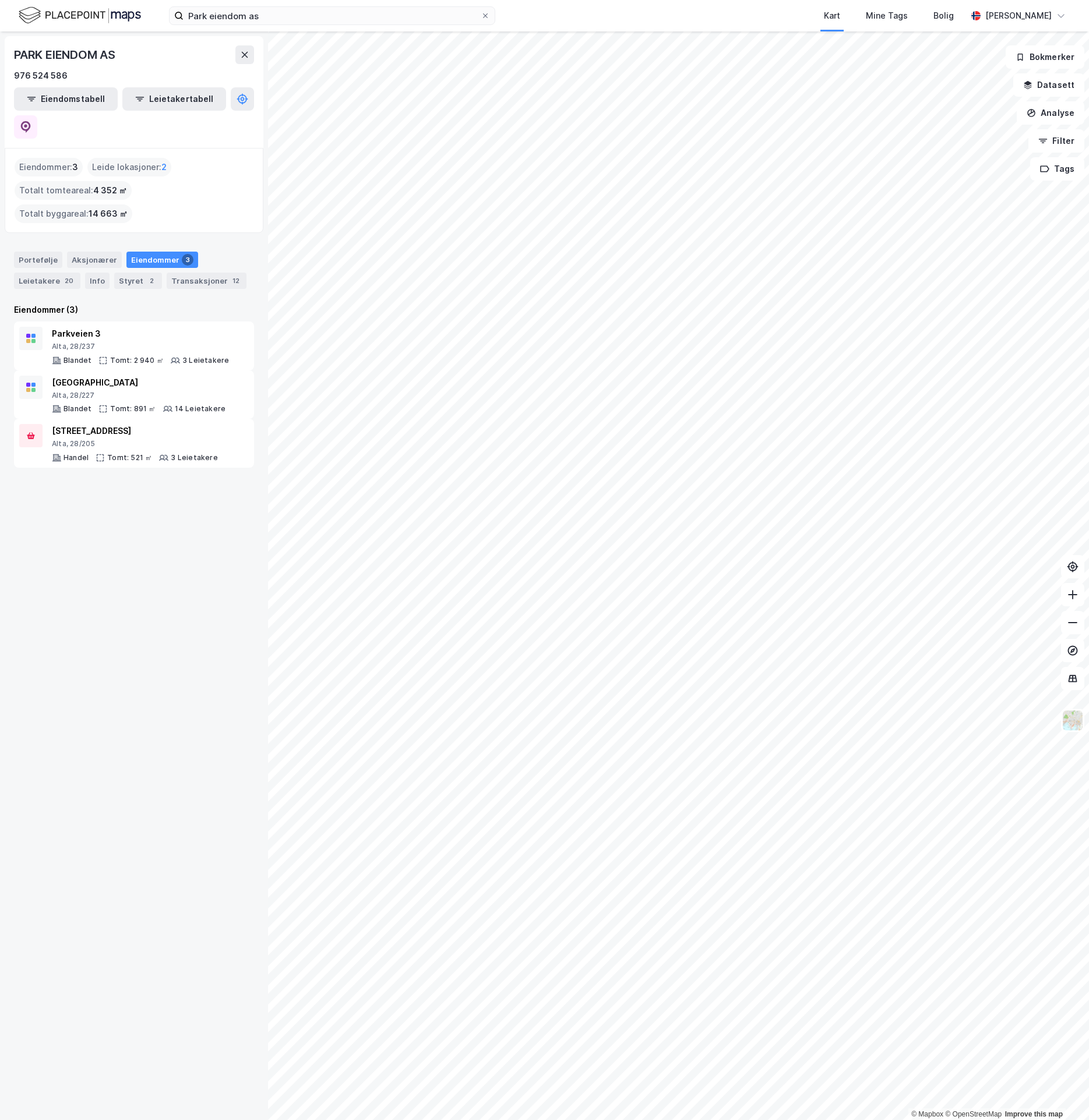
click at [49, 238] on div "Portefølje Aksjonærer Eiendommer 3 Leietakere 20 Info Styret 2 Transaksjoner 12" at bounding box center [133, 266] width 268 height 56
click at [49, 252] on div "Portefølje" at bounding box center [38, 260] width 48 height 17
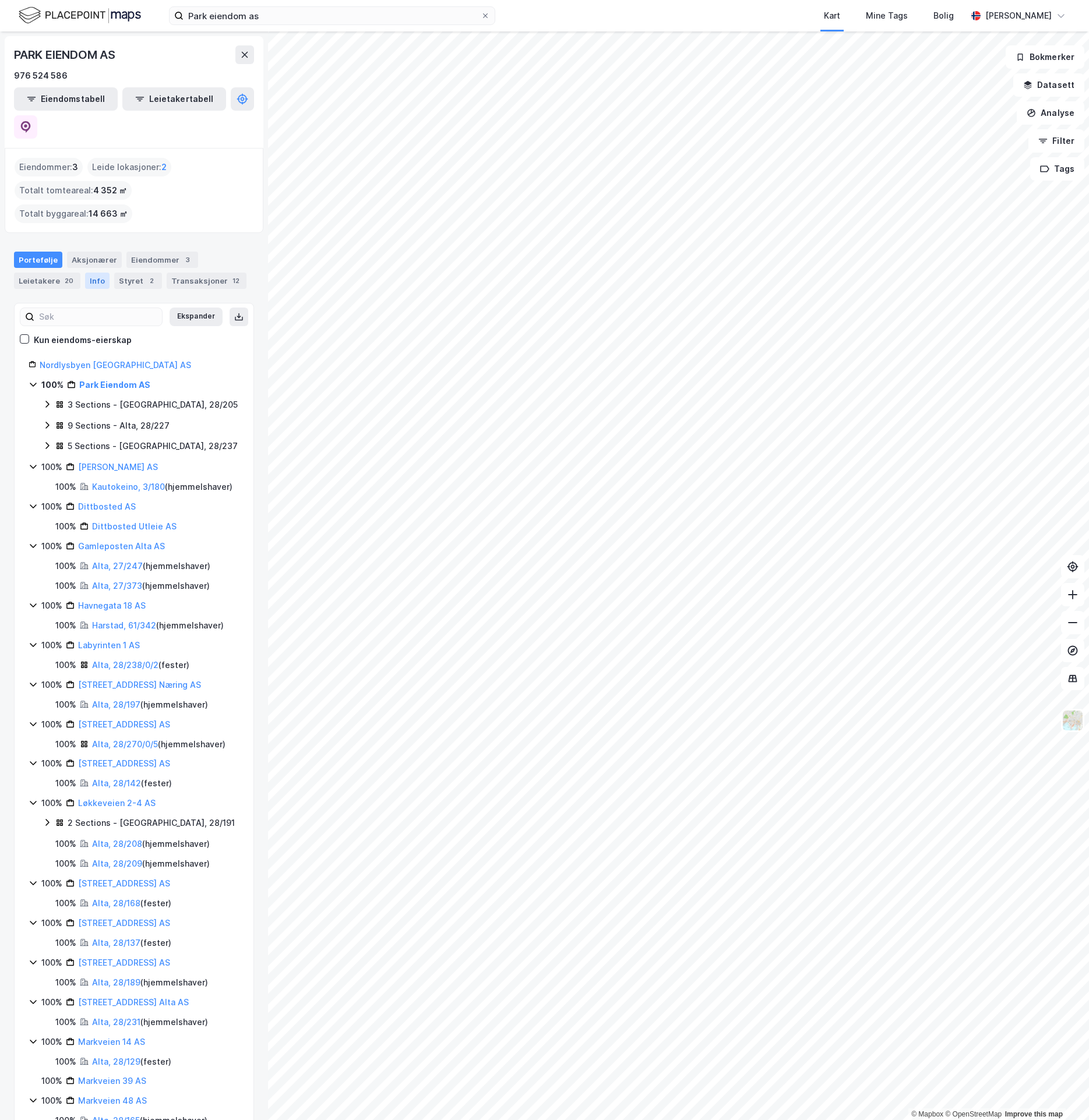
click at [87, 272] on div "Info" at bounding box center [97, 281] width 24 height 17
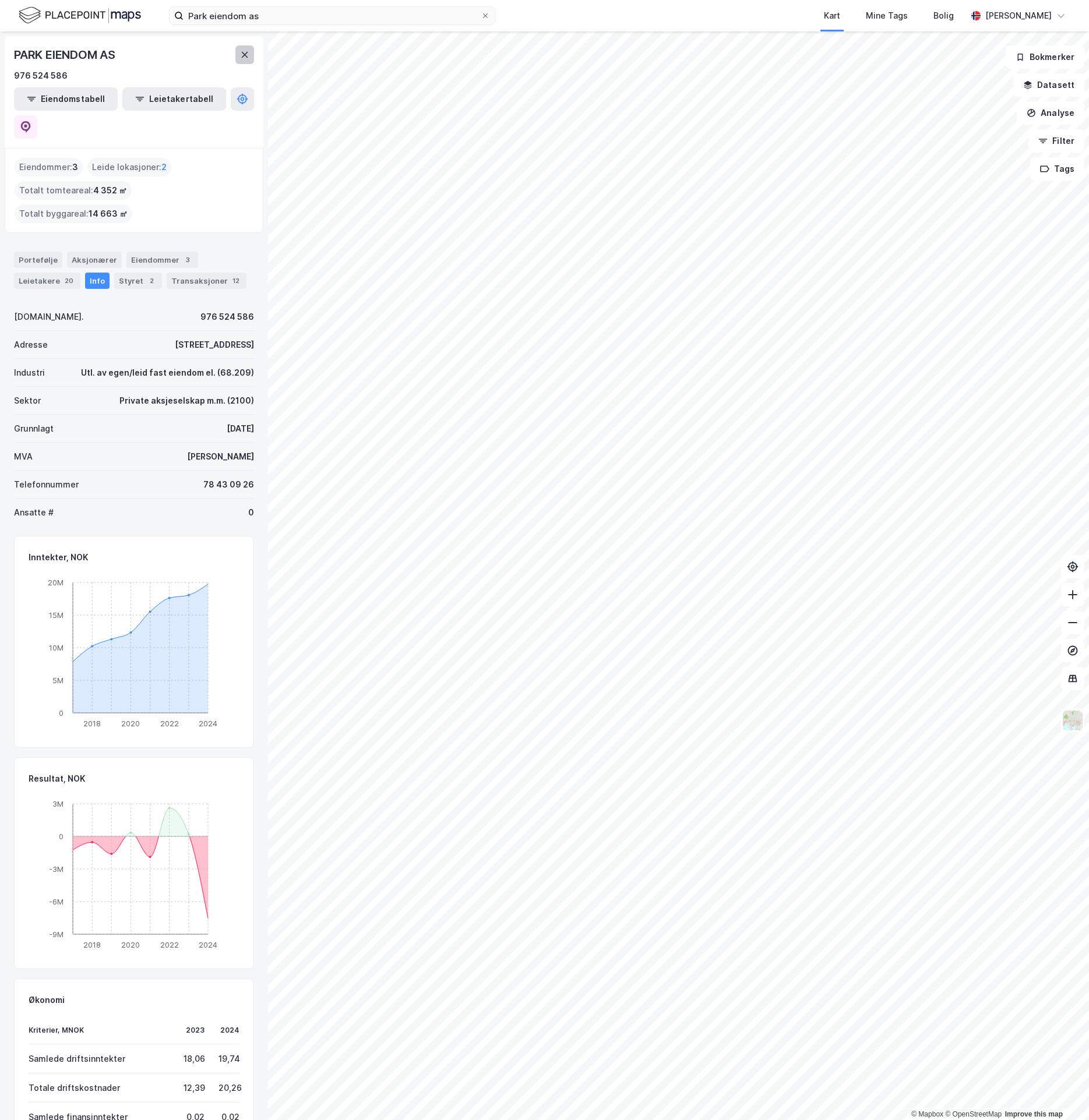
click at [248, 53] on icon at bounding box center [245, 55] width 9 height 9
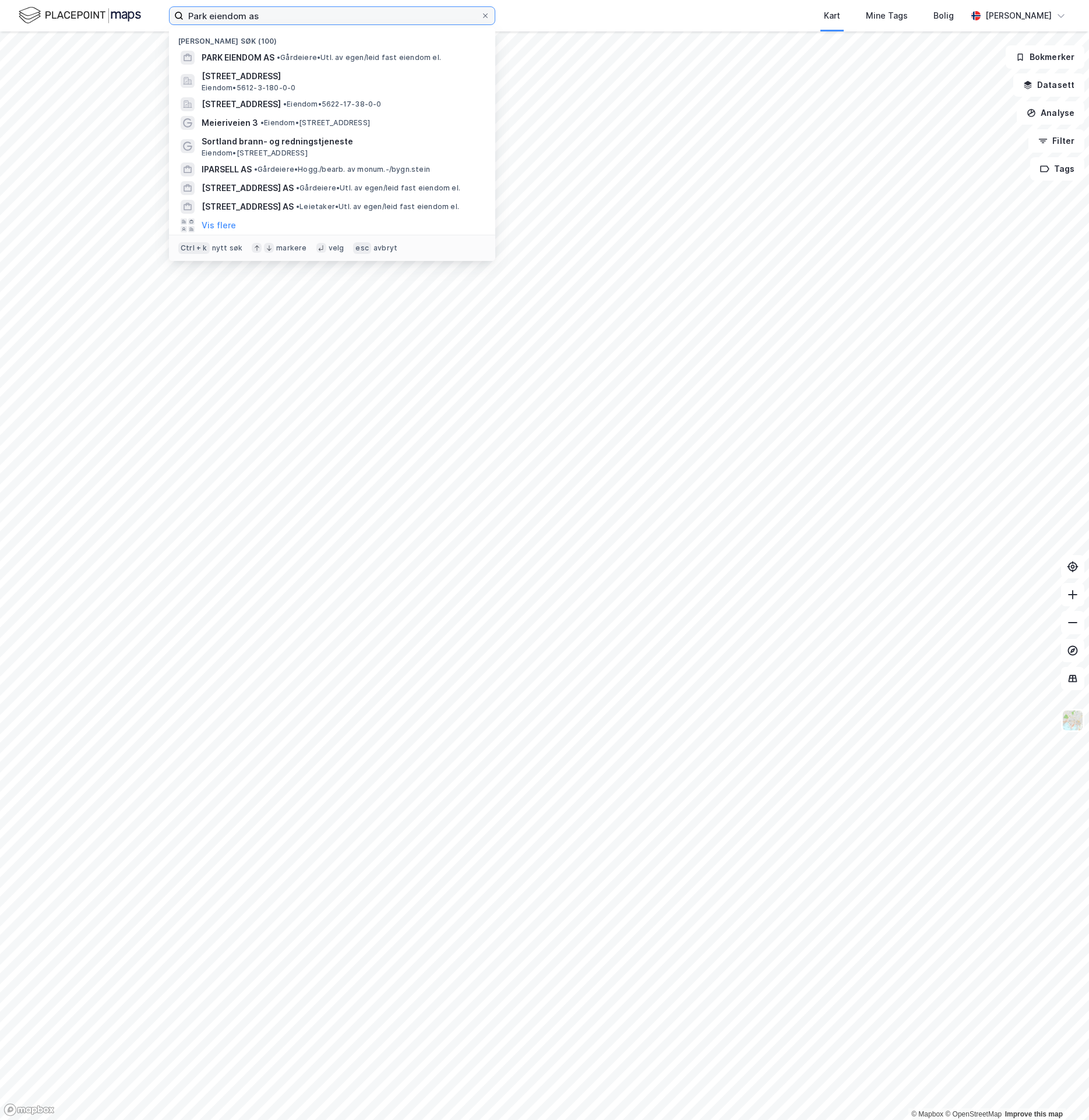
click at [263, 21] on input "Park eiendom as" at bounding box center [332, 16] width 298 height 18
click at [304, 57] on span "• Gårdeiere • Utl. av egen/leid fast eiendom el." at bounding box center [359, 57] width 164 height 9
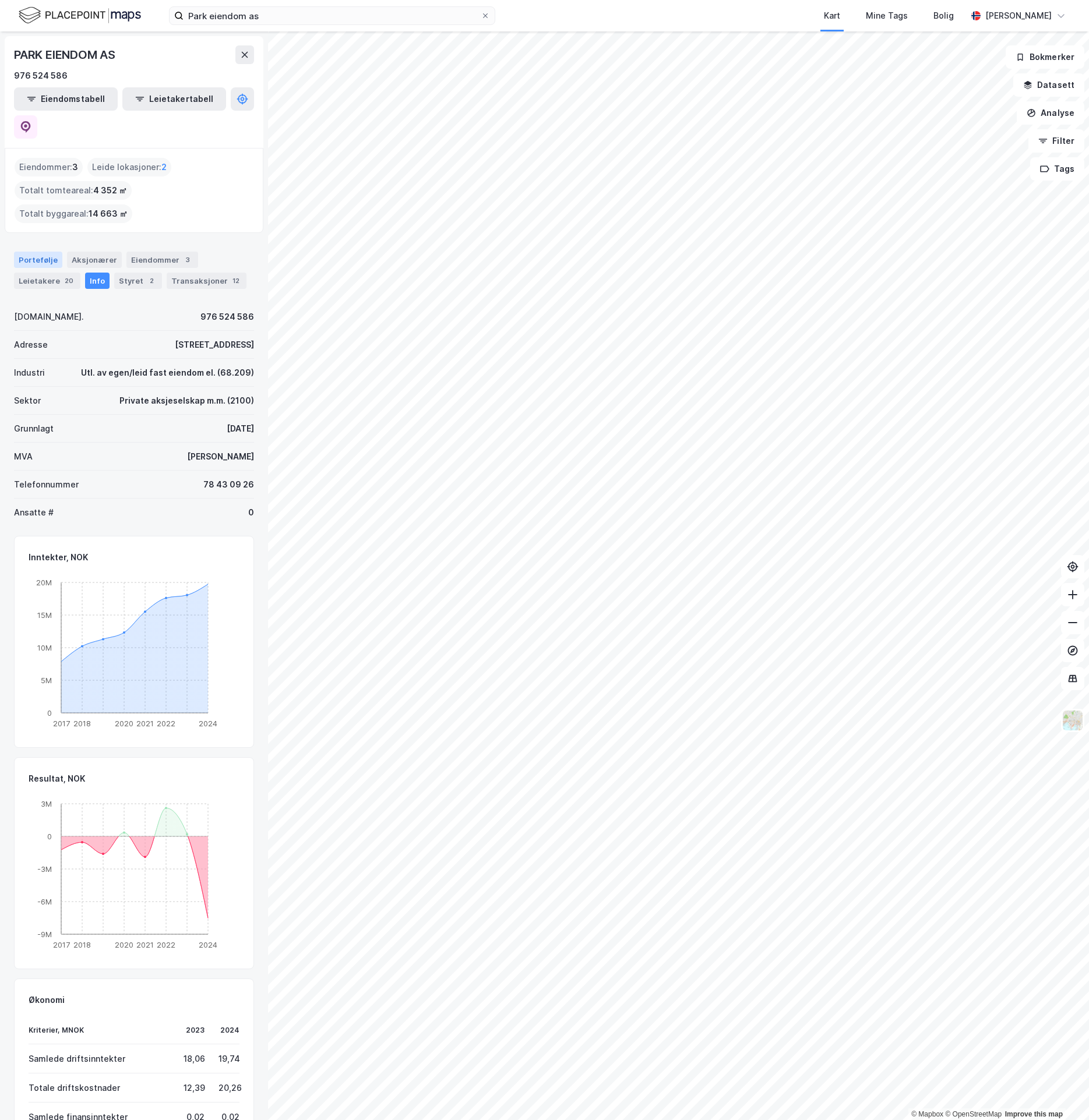
click at [54, 252] on div "Portefølje" at bounding box center [38, 260] width 48 height 17
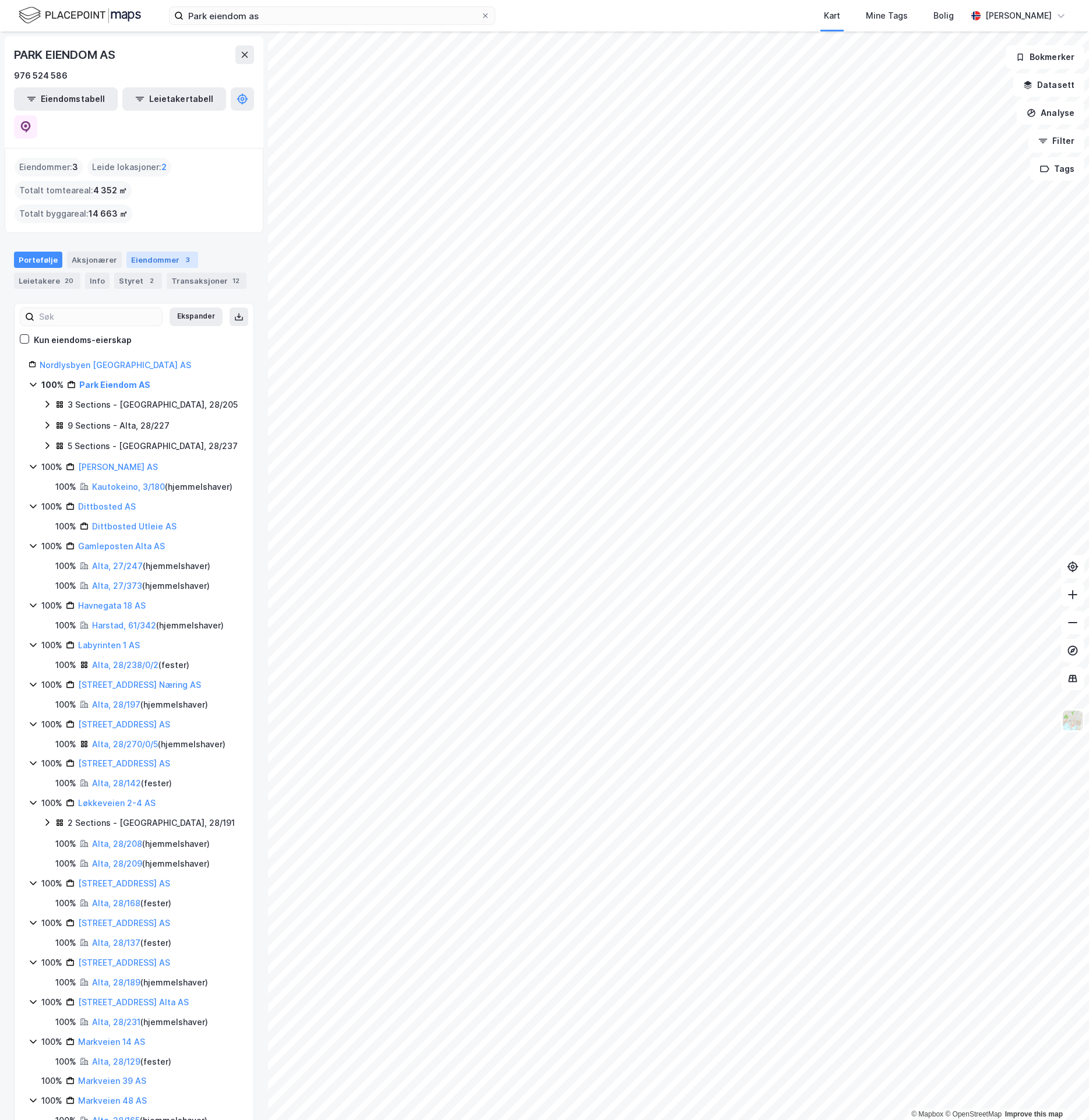
click at [151, 252] on div "Eiendommer 3" at bounding box center [161, 260] width 71 height 17
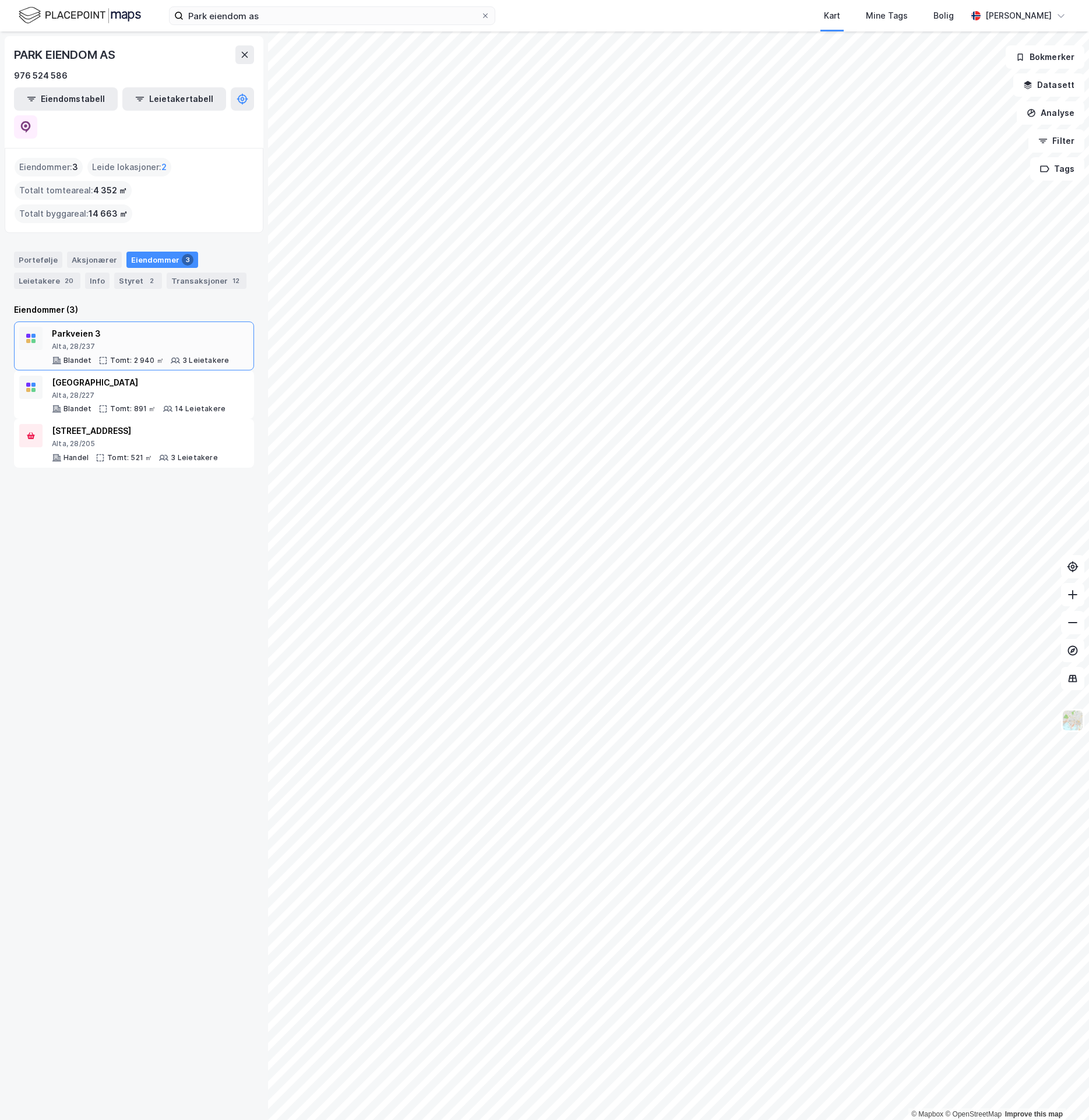
click at [175, 342] on div "Alta, 28/237" at bounding box center [140, 346] width 177 height 9
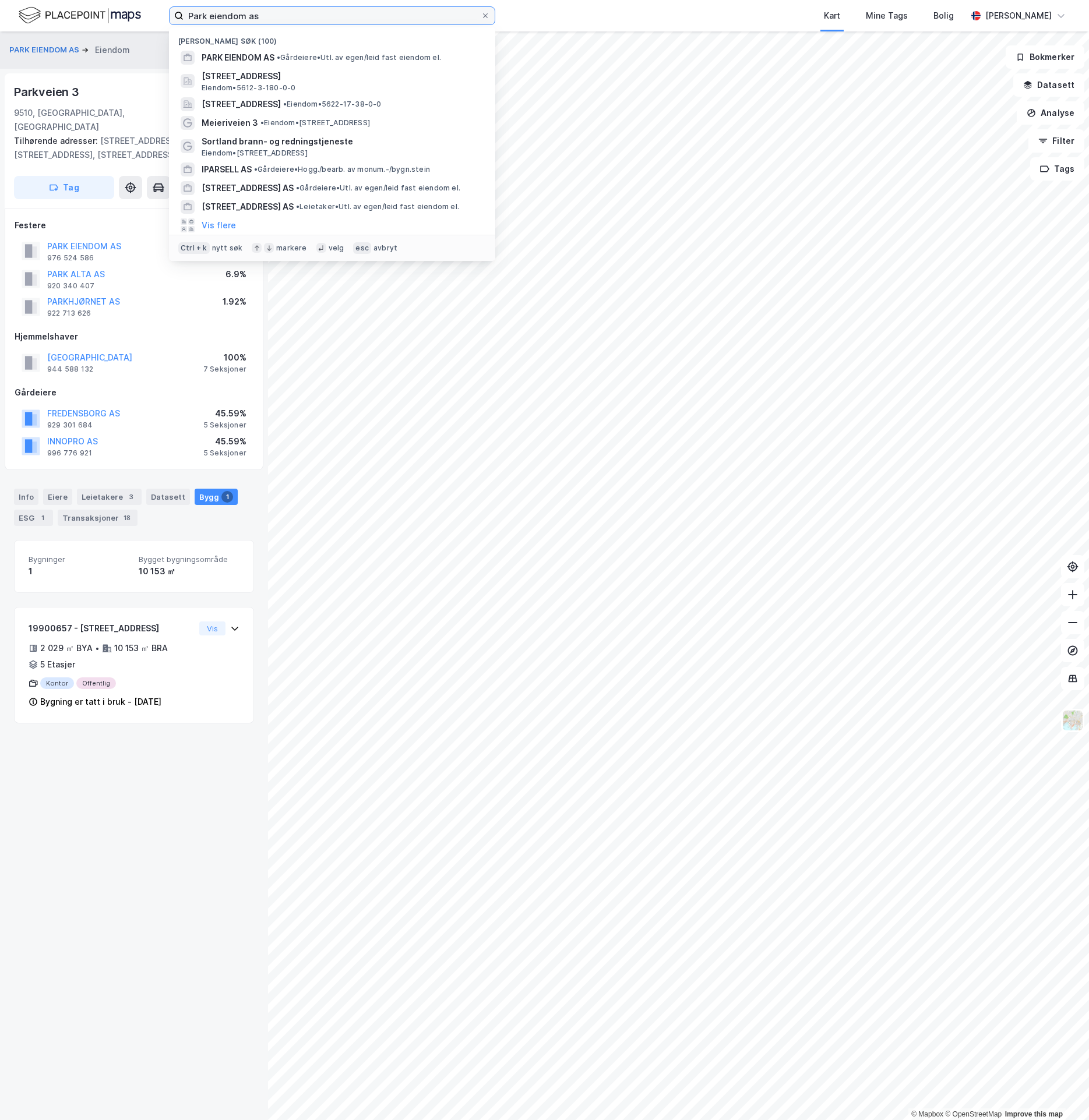
drag, startPoint x: 325, startPoint y: 18, endPoint x: -117, endPoint y: 37, distance: 442.4
click at [0, 37] on html "Park eiendom as Nylige søk (100) PARK EIENDOM AS • Gårdeiere • Utl. av egen/lei…" at bounding box center [544, 560] width 1089 height 1120
click at [299, 19] on input "Park eiendom as" at bounding box center [332, 16] width 298 height 18
drag, startPoint x: 298, startPoint y: 18, endPoint x: 142, endPoint y: 21, distance: 156.0
click at [142, 21] on div "Park eiendom as Nylige søk (100) PARK EIENDOM AS • Gårdeiere • Utl. av egen/lei…" at bounding box center [544, 16] width 1089 height 31
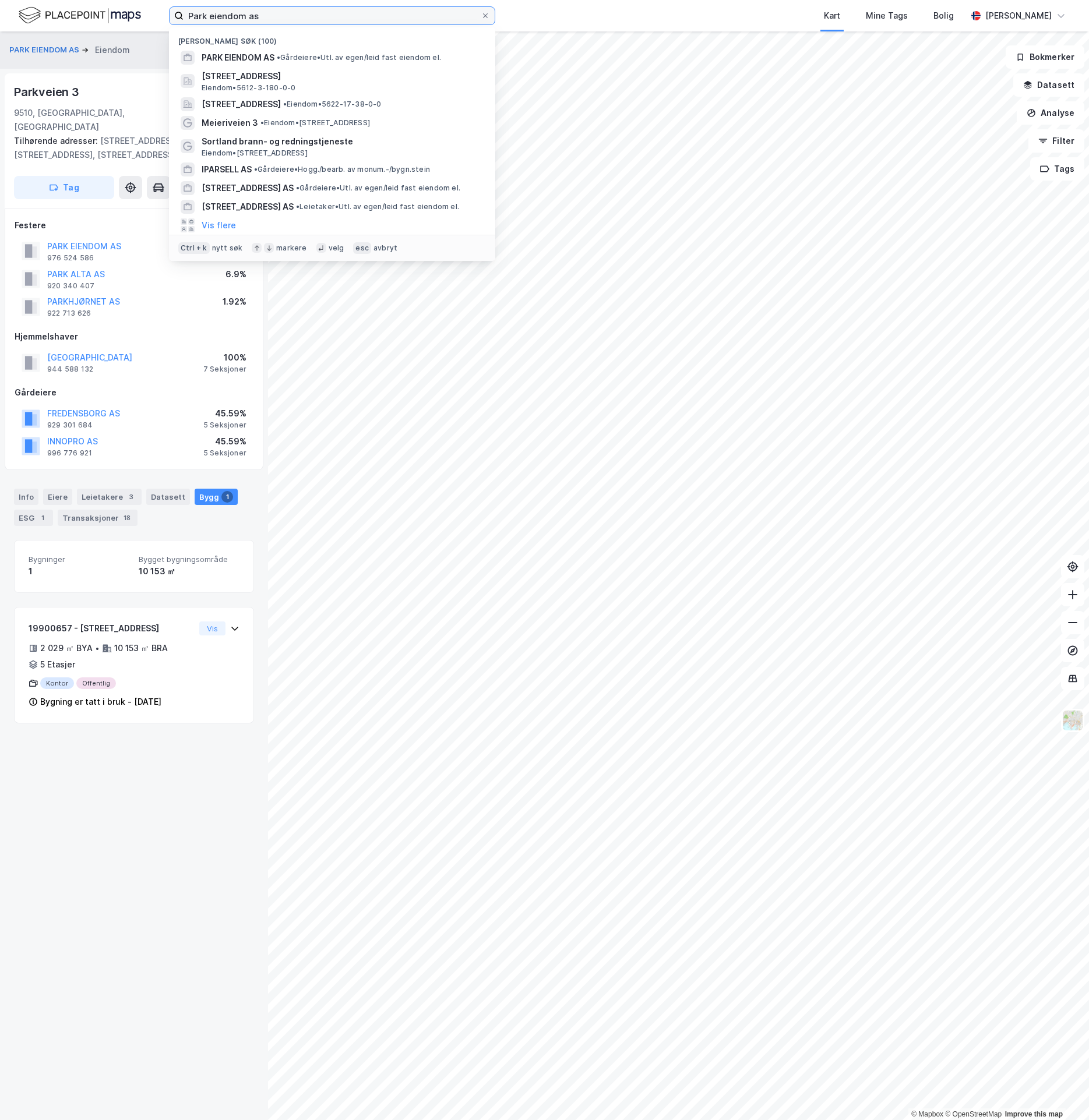
paste input "Àjastealli 2"
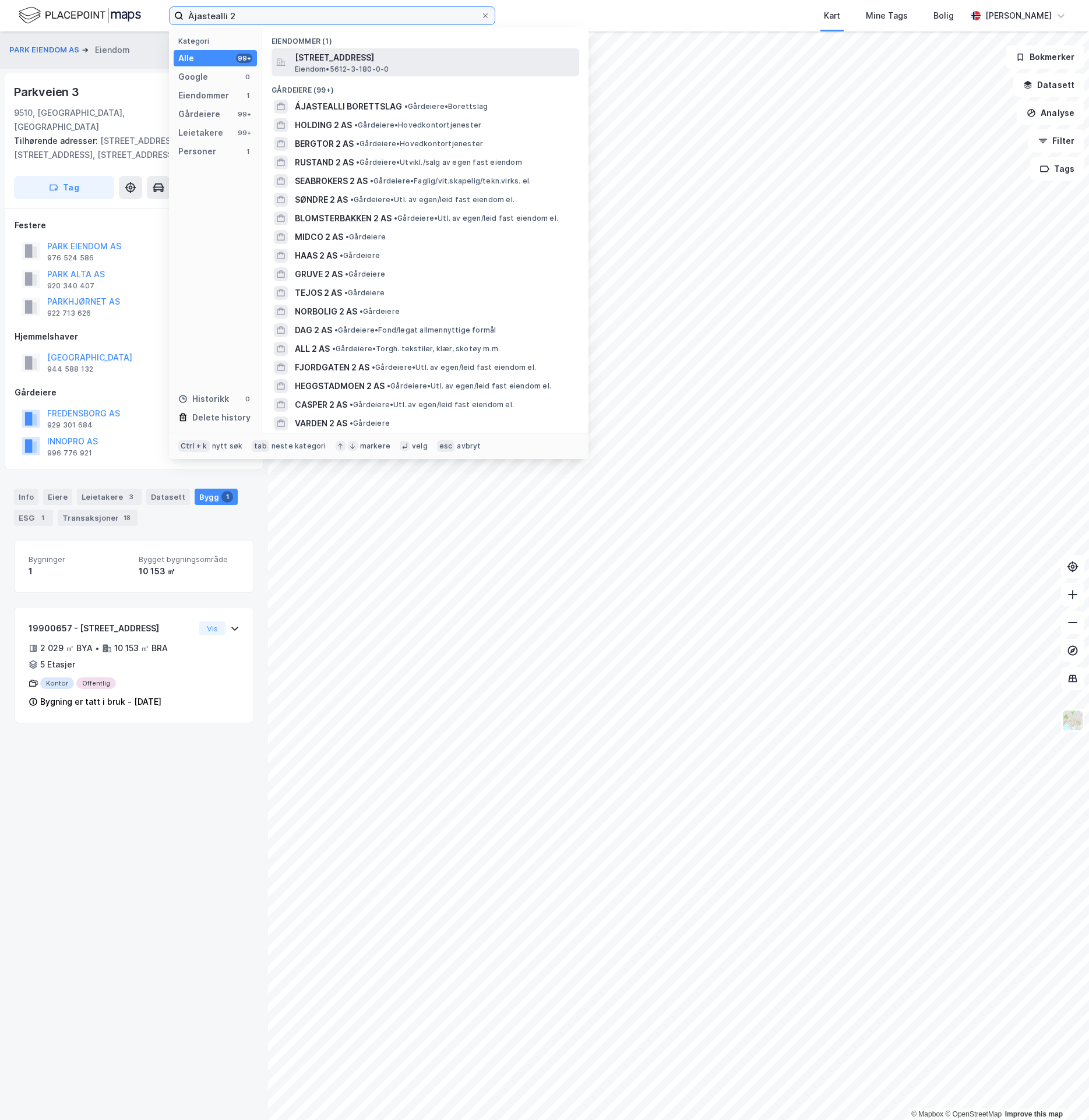
type input "Àjastealli 2"
click at [437, 59] on span "[STREET_ADDRESS]" at bounding box center [435, 57] width 280 height 14
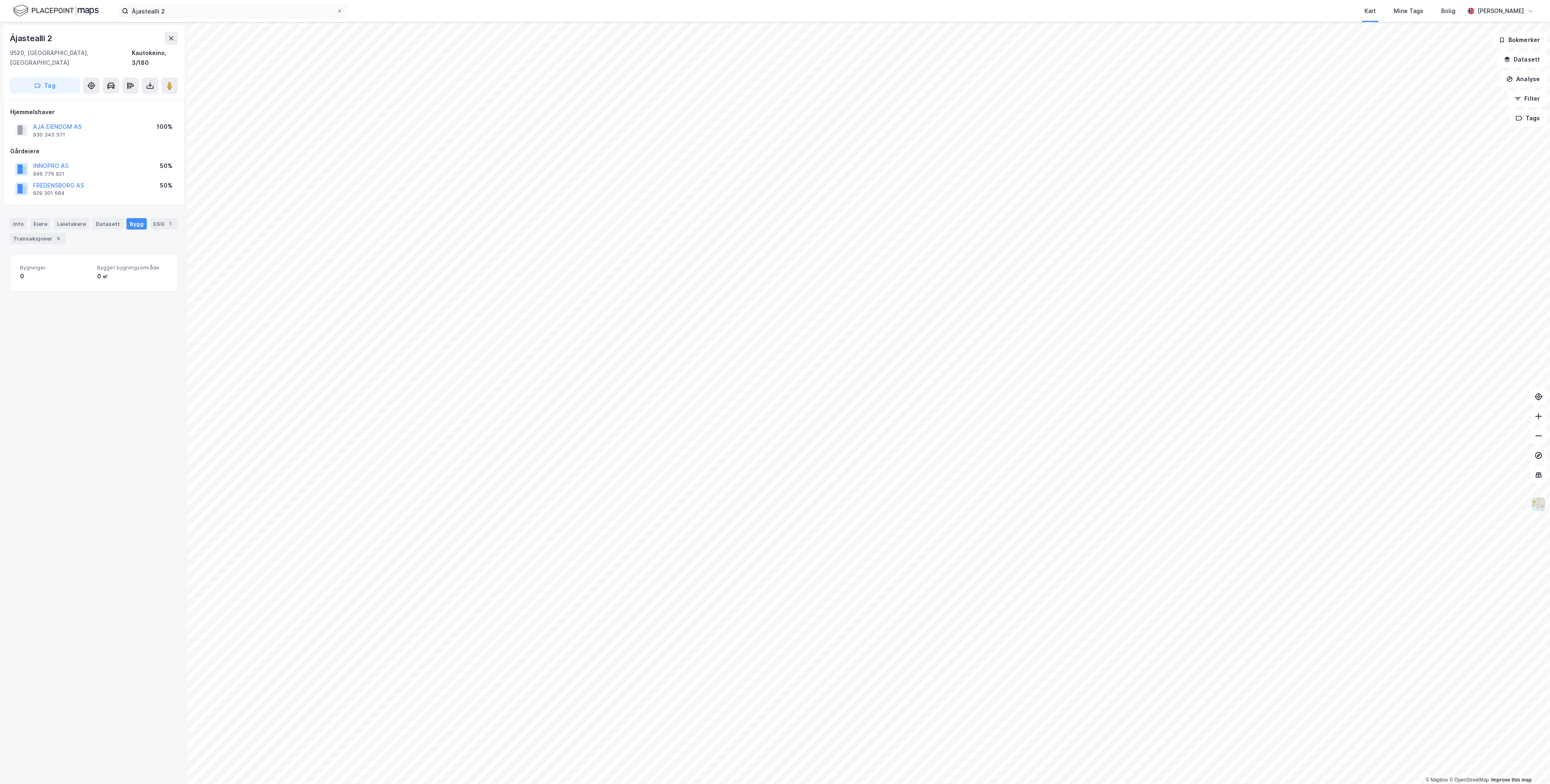
click at [142, 388] on div "Ájastealli 2 9520, [GEOGRAPHIC_DATA], [GEOGRAPHIC_DATA] Kautokeino, 3/180 Tag H…" at bounding box center [93, 403] width 187 height 762
